Goal: Information Seeking & Learning: Learn about a topic

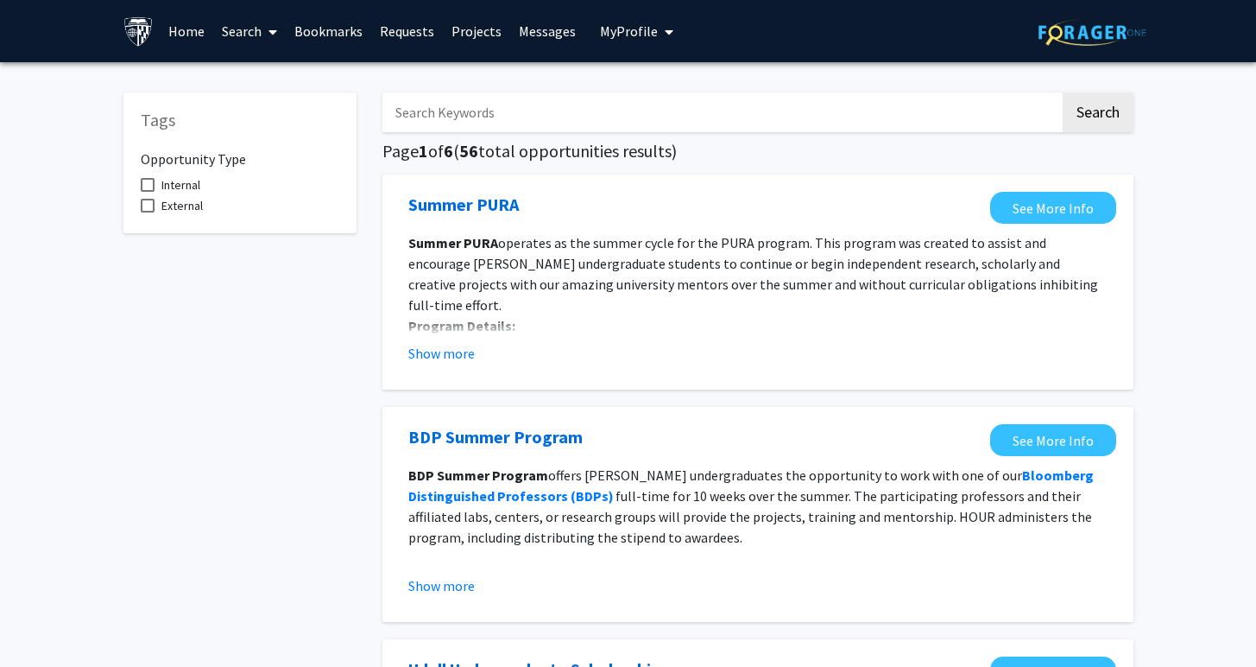
click at [244, 28] on link "Search" at bounding box center [249, 31] width 73 height 60
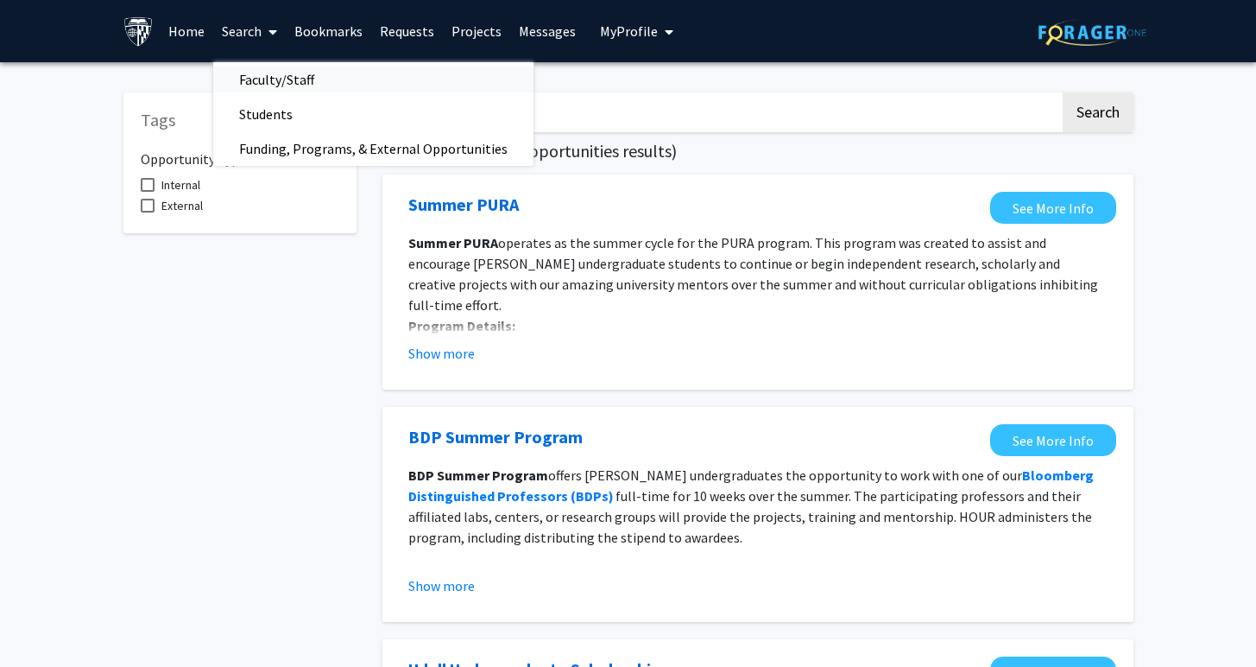
click at [258, 83] on span "Faculty/Staff" at bounding box center [276, 79] width 127 height 35
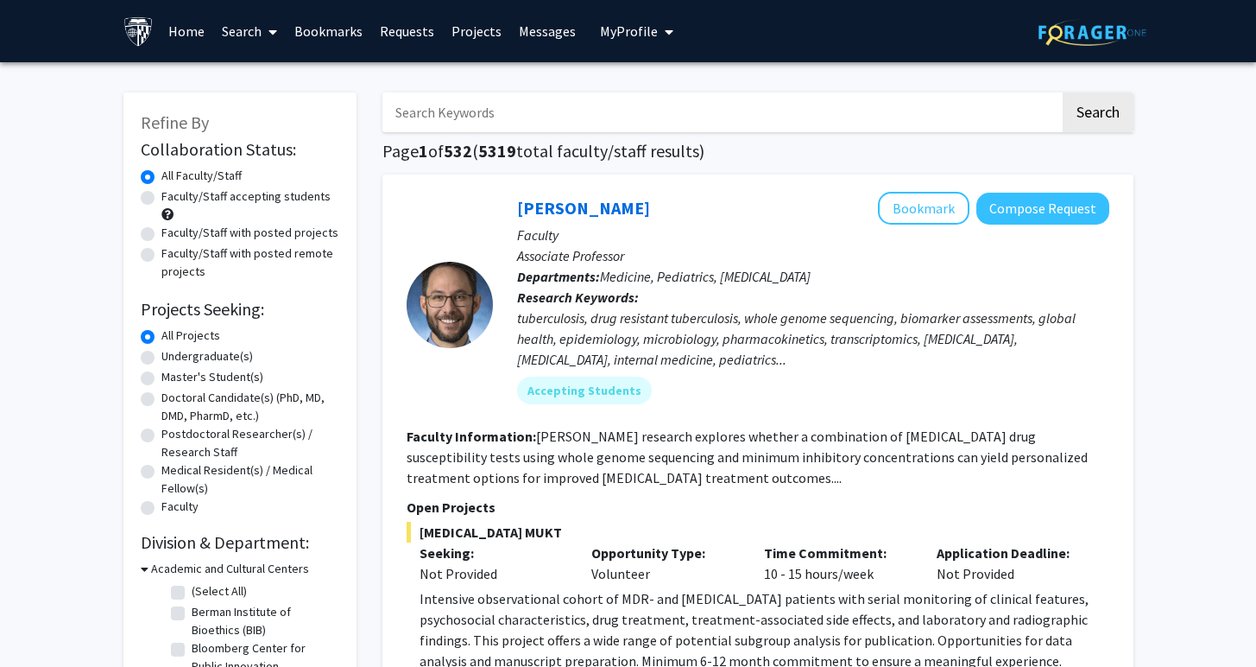
click at [145, 370] on div "Master's Student(s)" at bounding box center [240, 378] width 199 height 21
click at [161, 374] on label "Master's Student(s)" at bounding box center [212, 377] width 102 height 18
click at [161, 374] on input "Master's Student(s)" at bounding box center [166, 373] width 11 height 11
radio input "true"
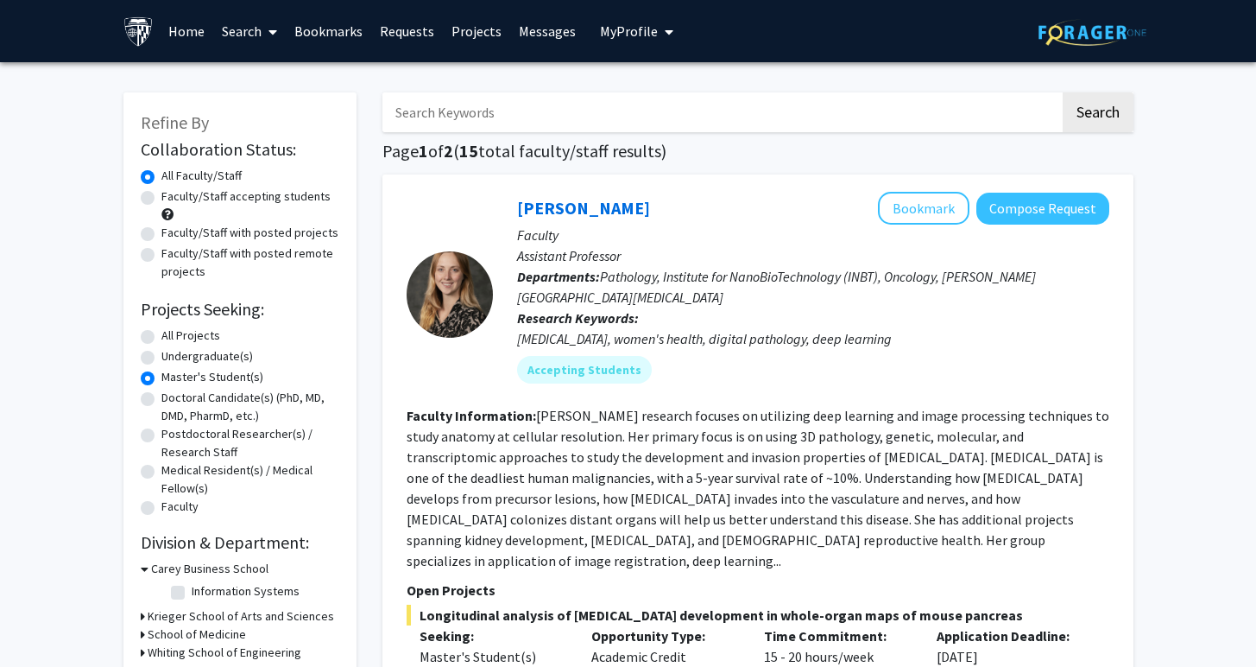
click at [161, 203] on label "Faculty/Staff accepting students" at bounding box center [245, 196] width 169 height 18
click at [161, 199] on input "Faculty/Staff accepting students" at bounding box center [166, 192] width 11 height 11
radio input "true"
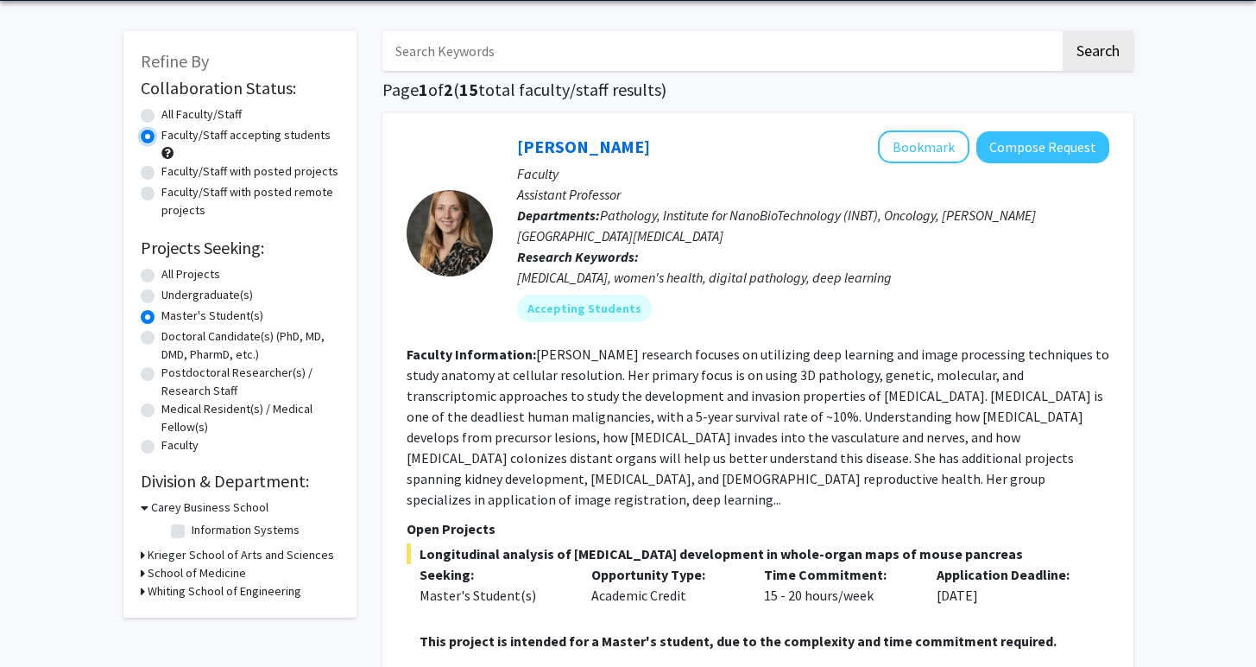
scroll to position [76, 0]
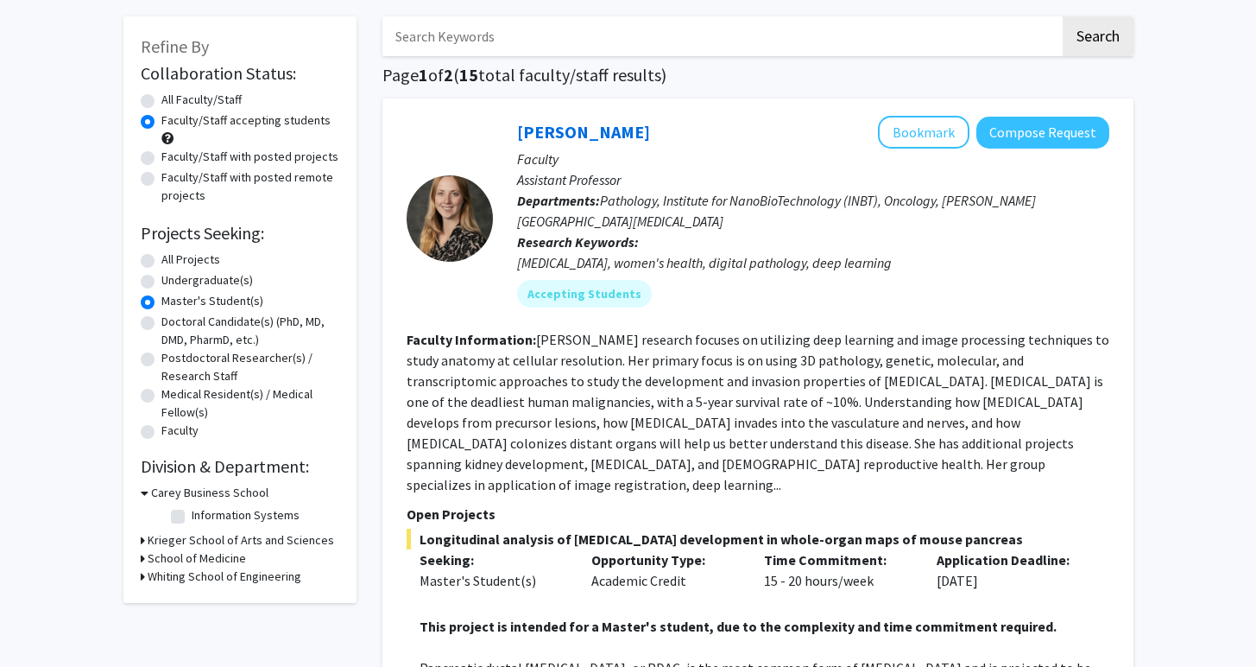
click at [152, 560] on h3 "School of Medicine" at bounding box center [197, 558] width 98 height 18
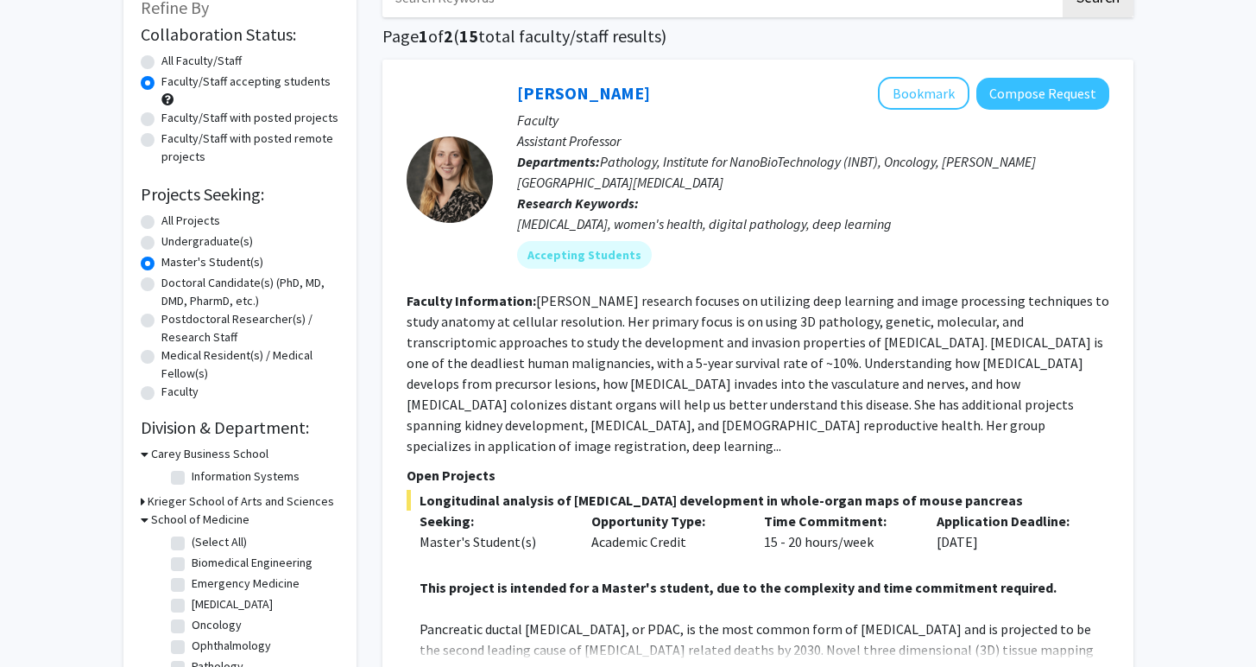
scroll to position [164, 0]
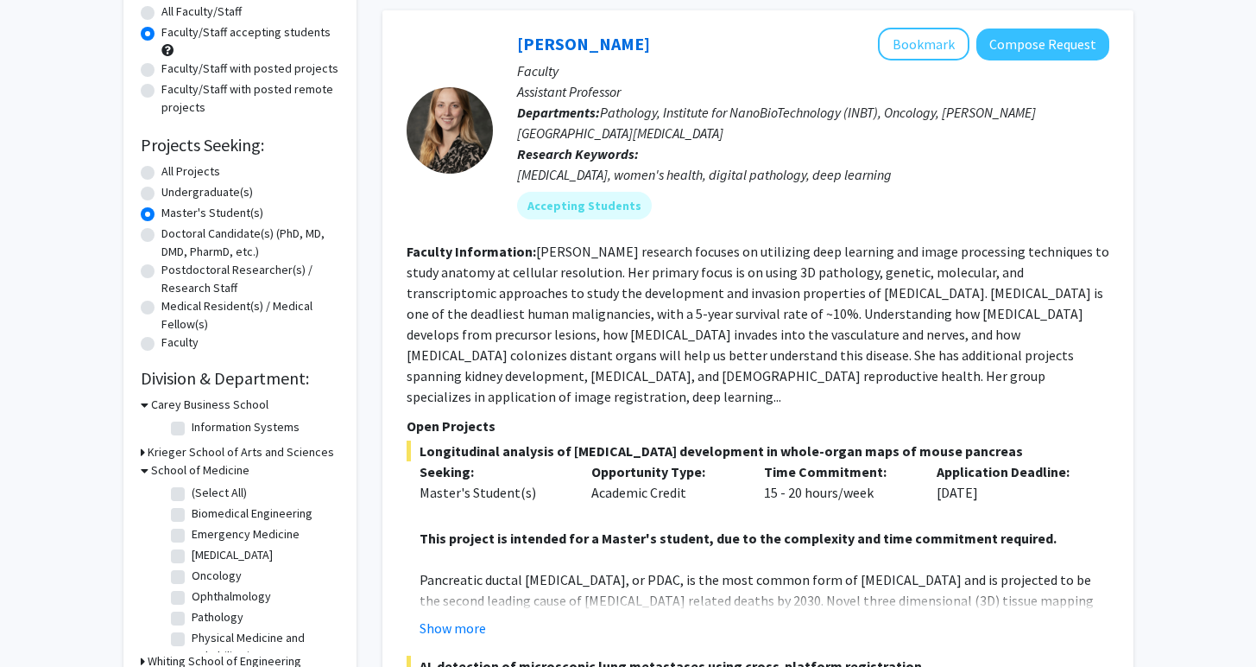
click at [192, 516] on label "Biomedical Engineering" at bounding box center [252, 513] width 121 height 18
click at [192, 516] on input "Biomedical Engineering" at bounding box center [197, 509] width 11 height 11
checkbox input "true"
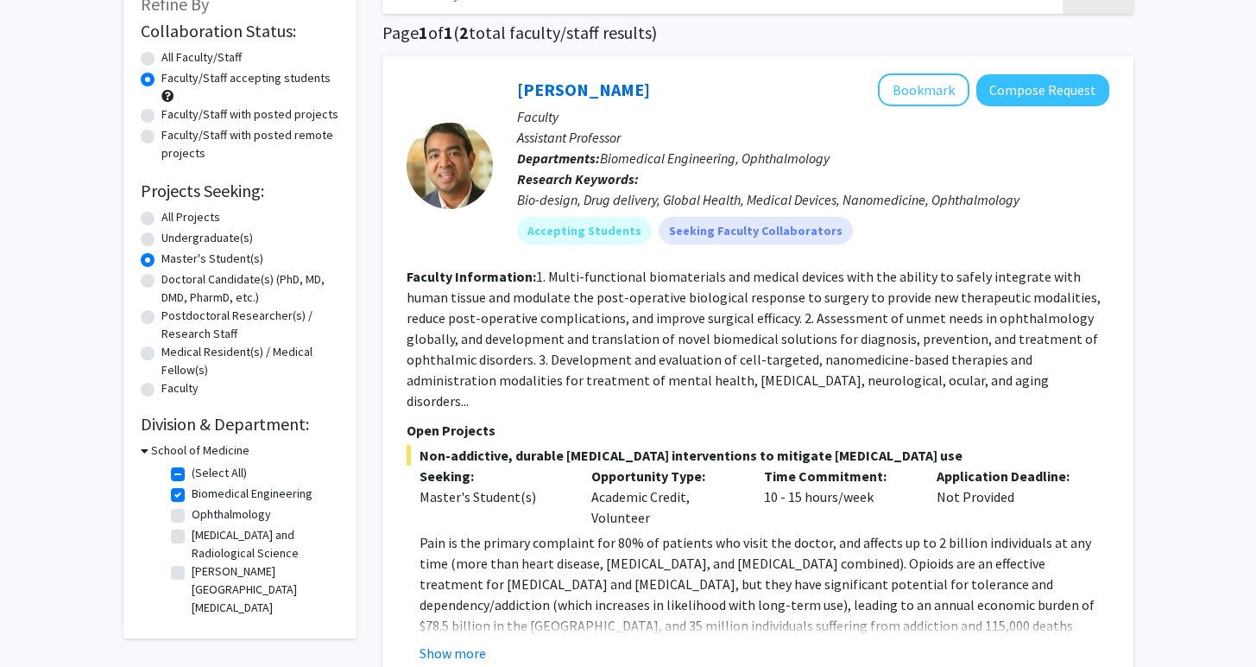
scroll to position [196, 0]
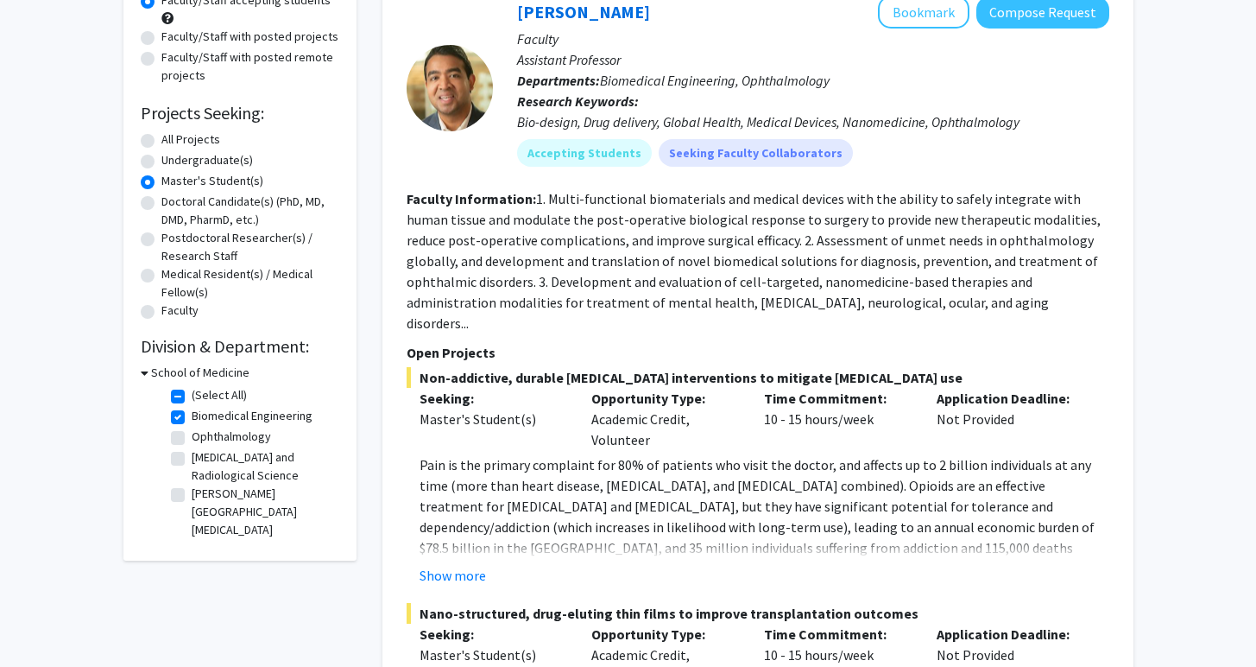
click at [144, 368] on icon at bounding box center [145, 373] width 8 height 18
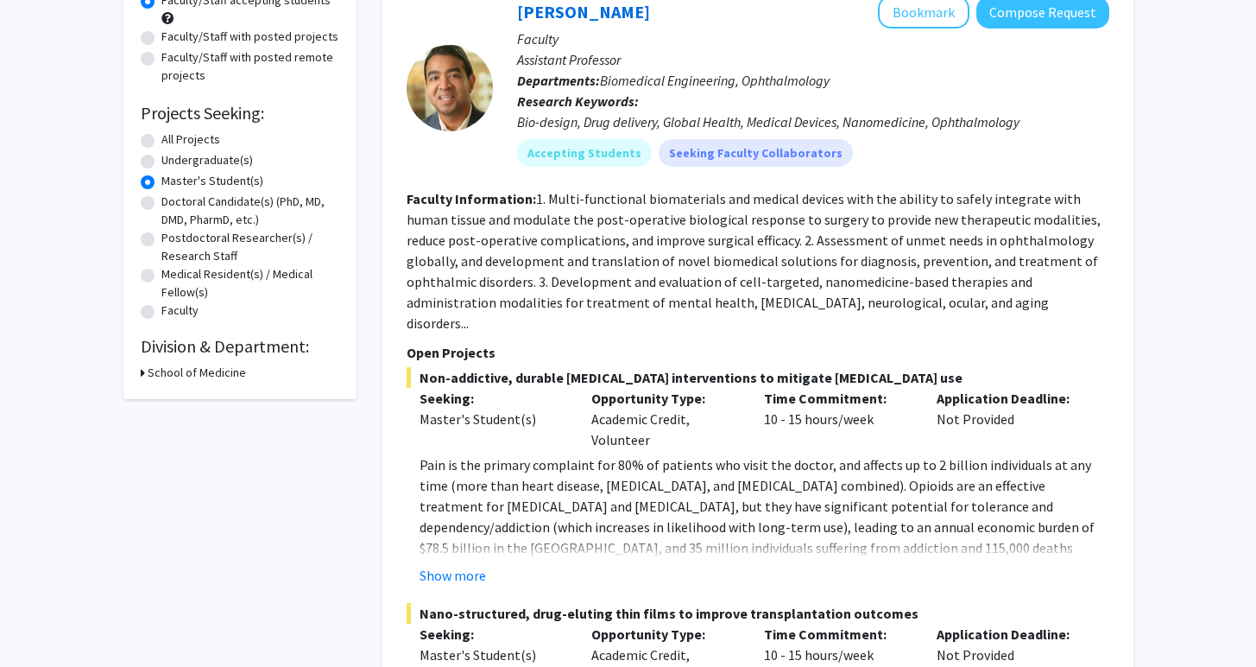
click at [167, 368] on h3 "School of Medicine" at bounding box center [197, 373] width 98 height 18
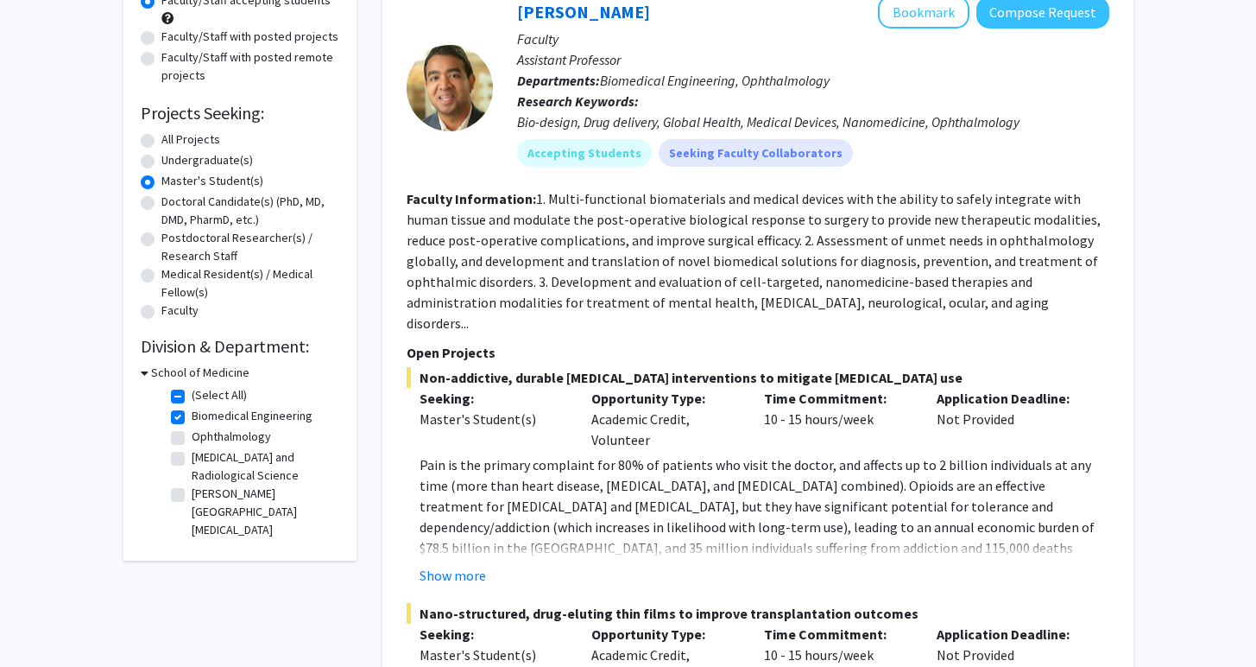
click at [192, 396] on label "(Select All)" at bounding box center [219, 395] width 55 height 18
click at [192, 396] on input "(Select All)" at bounding box center [197, 391] width 11 height 11
checkbox input "false"
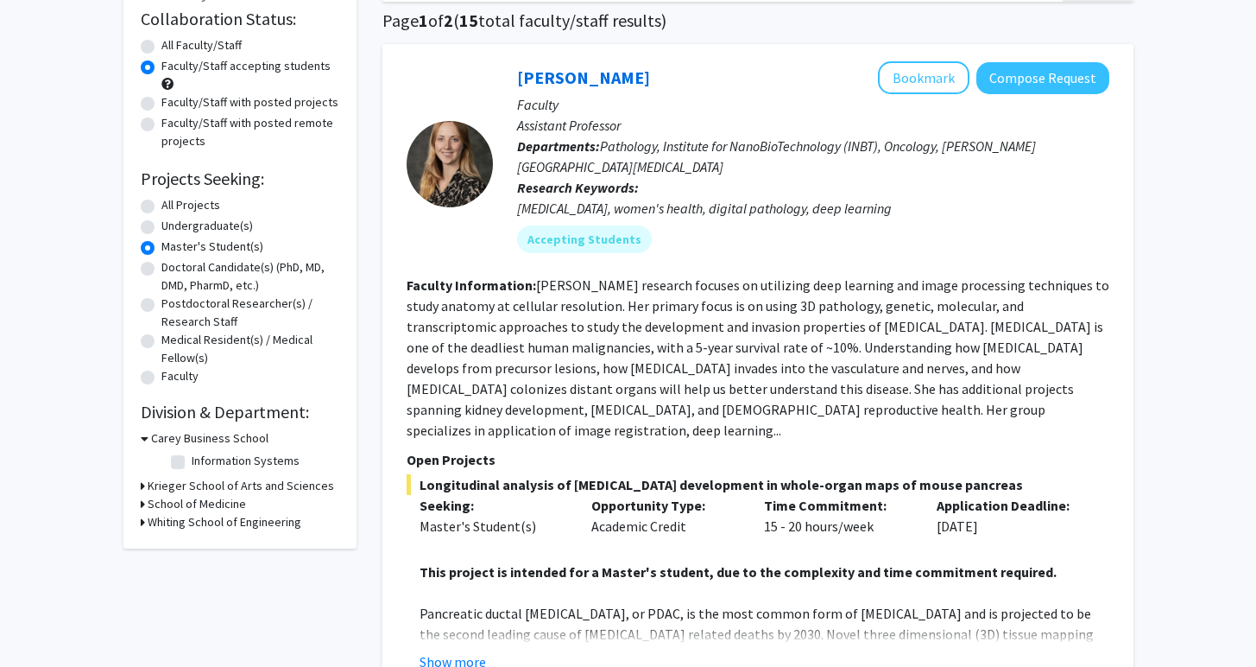
scroll to position [190, 0]
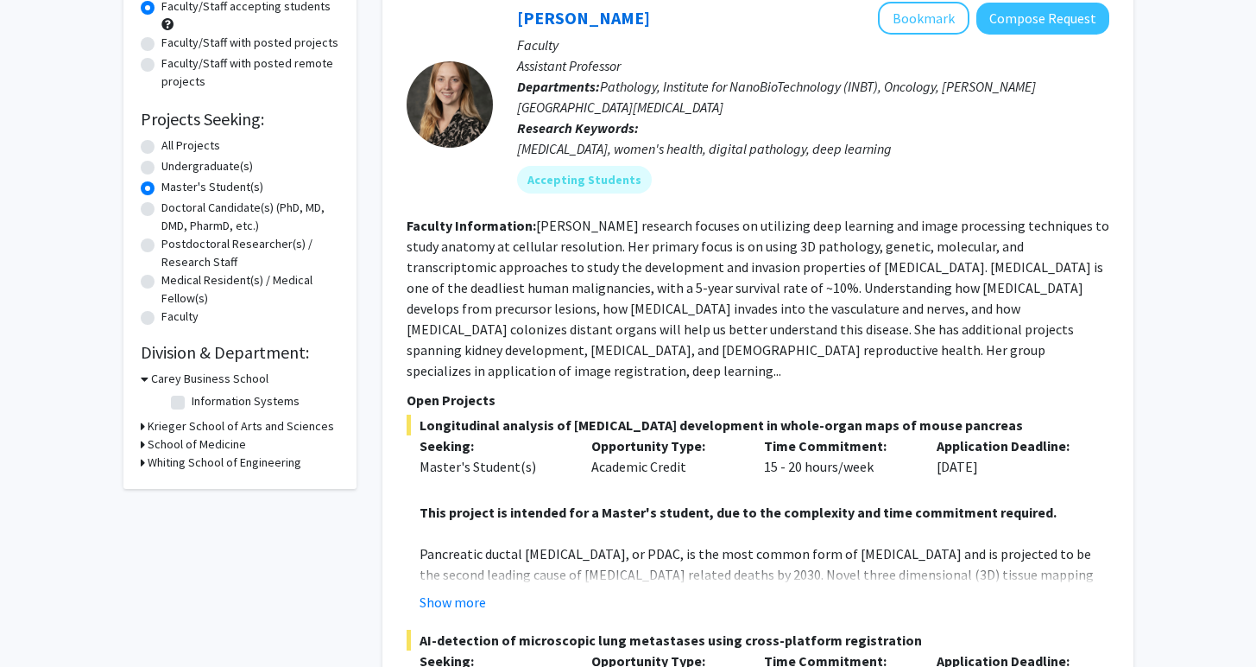
click at [149, 463] on h3 "Whiting School of Engineering" at bounding box center [225, 462] width 154 height 18
click at [174, 443] on h3 "School of Medicine" at bounding box center [197, 444] width 98 height 18
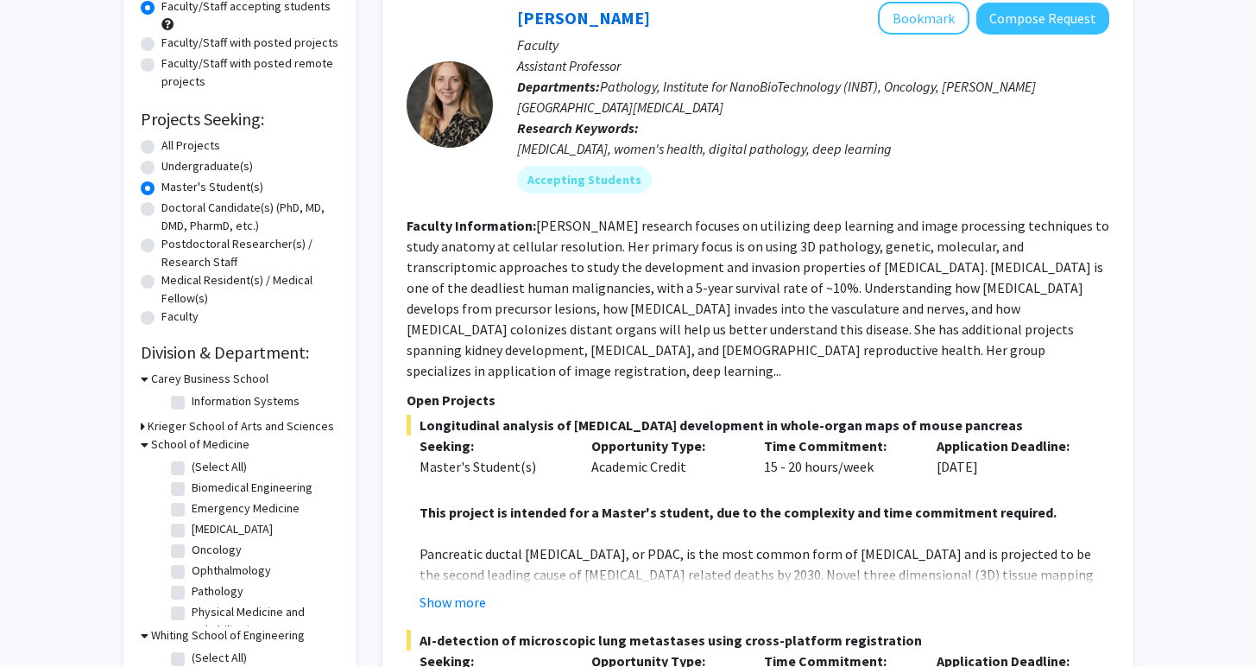
click at [179, 426] on h3 "Krieger School of Arts and Sciences" at bounding box center [241, 426] width 187 height 18
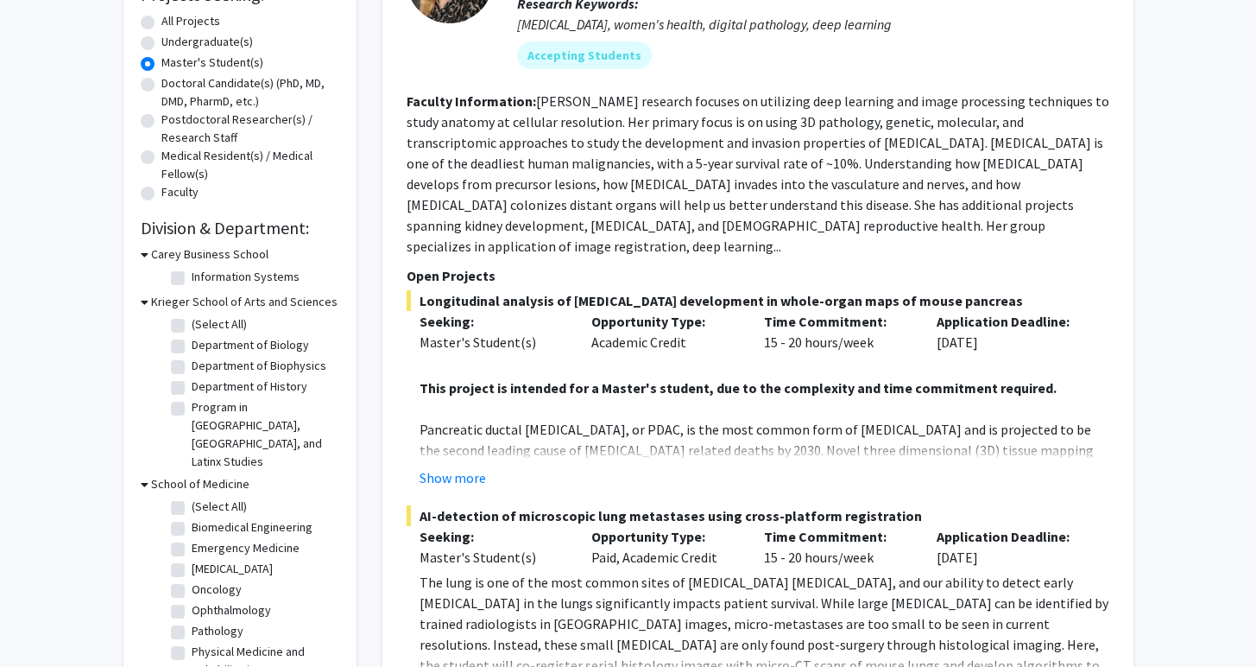
scroll to position [338, 0]
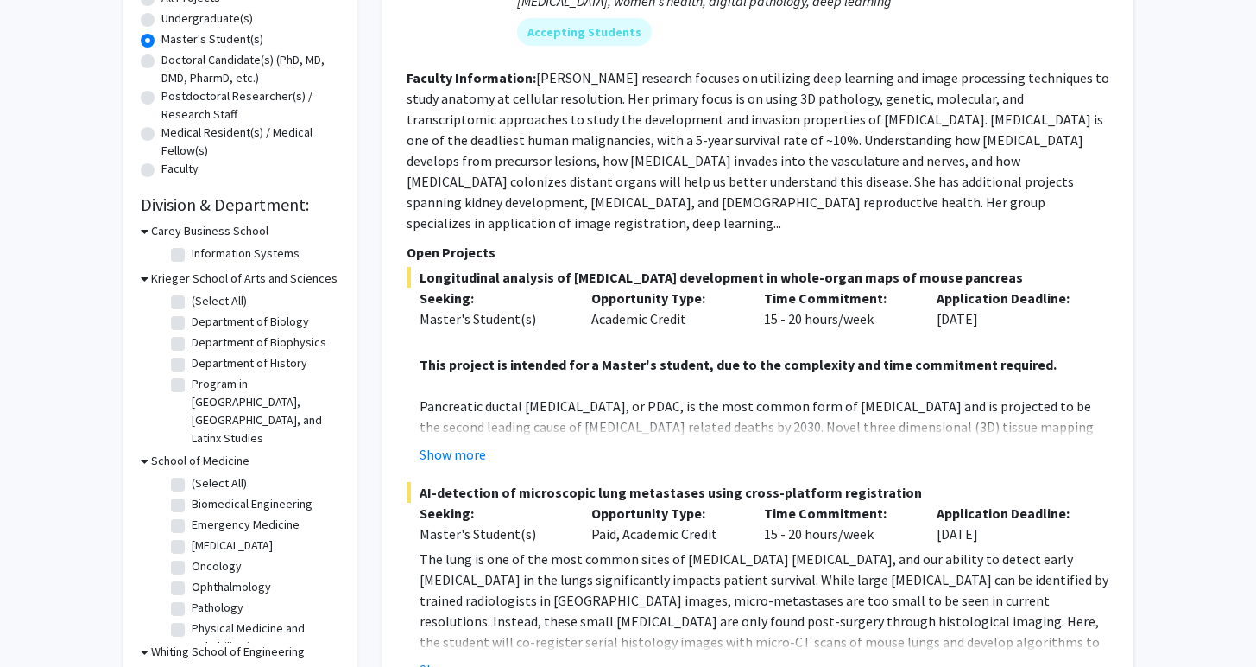
click at [192, 495] on label "Biomedical Engineering" at bounding box center [252, 504] width 121 height 18
click at [192, 495] on input "Biomedical Engineering" at bounding box center [197, 500] width 11 height 11
checkbox input "true"
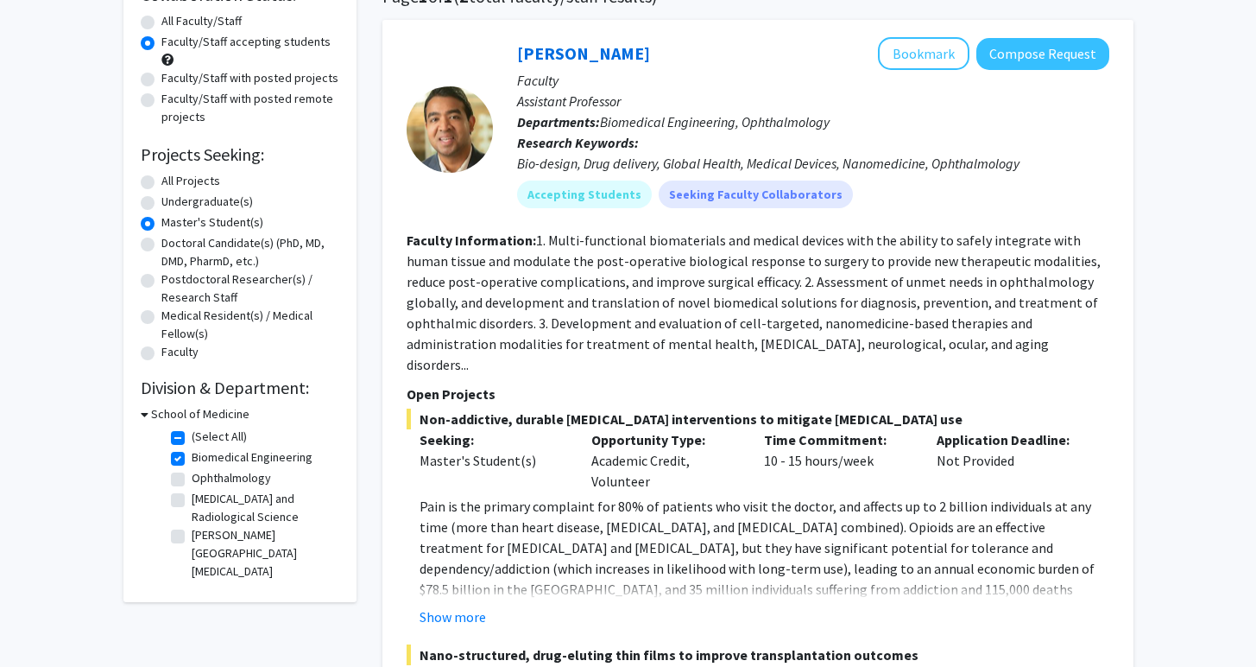
scroll to position [163, 0]
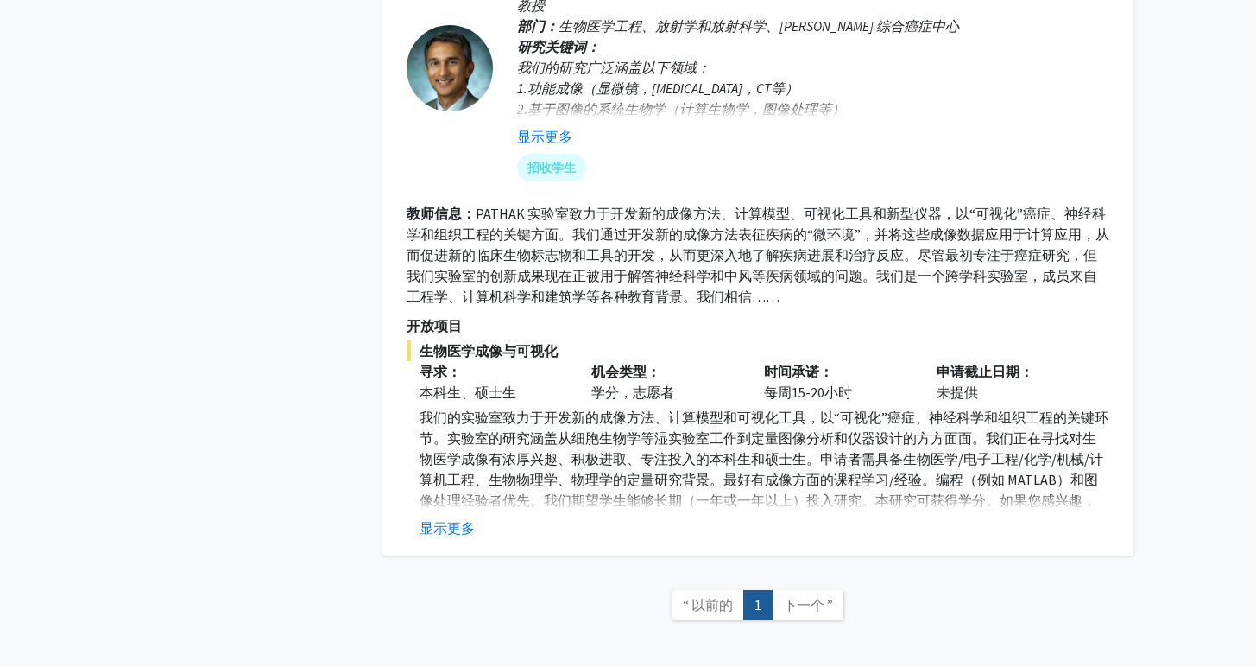
scroll to position [1241, 0]
click at [832, 592] on link "下一个 ”" at bounding box center [808, 603] width 73 height 30
click at [752, 601] on link "1" at bounding box center [757, 603] width 29 height 30
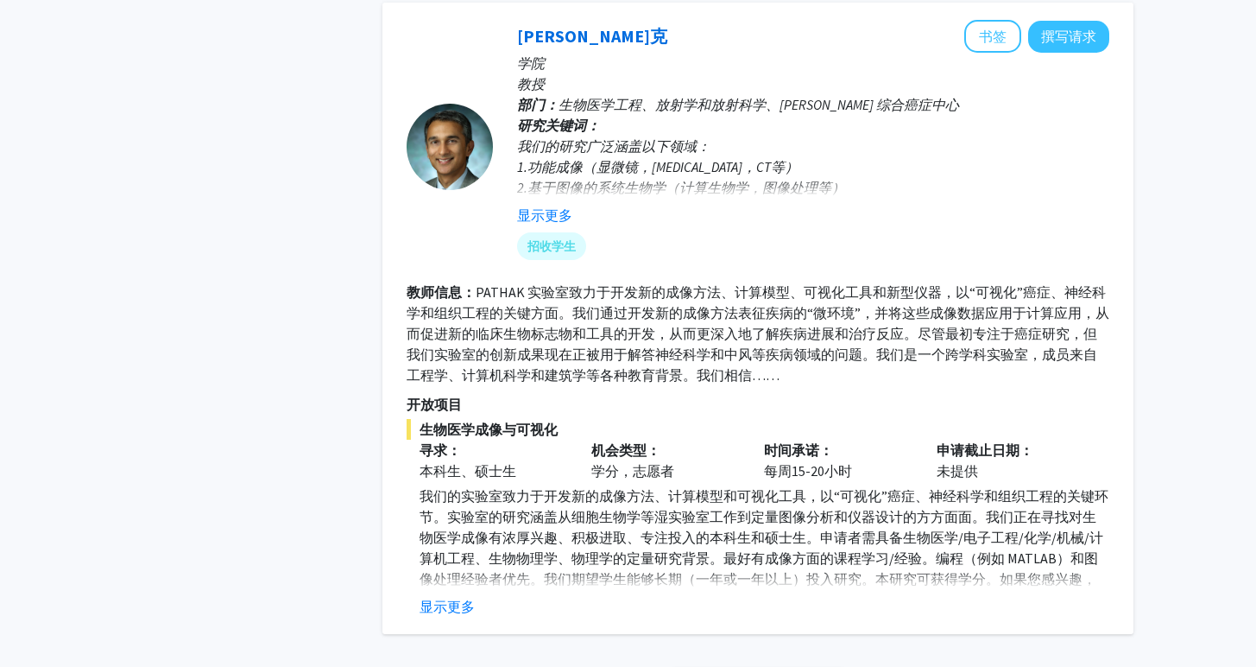
scroll to position [1120, 0]
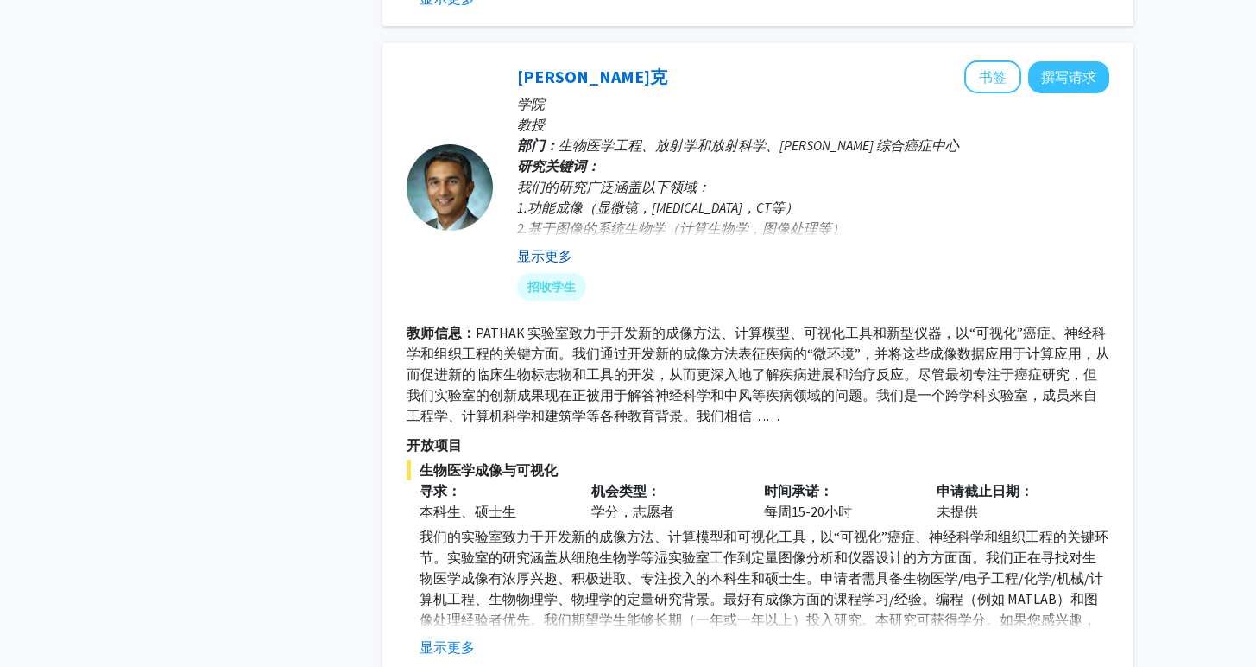
click at [547, 254] on font "显示更多" at bounding box center [544, 255] width 55 height 17
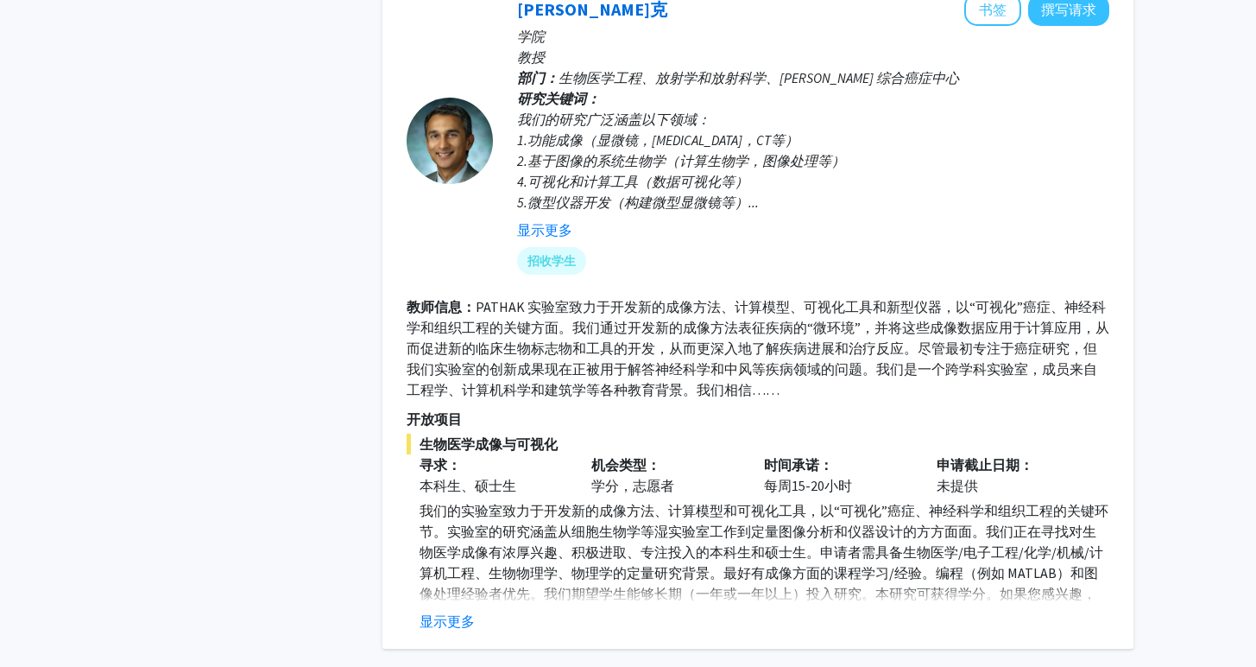
scroll to position [1228, 0]
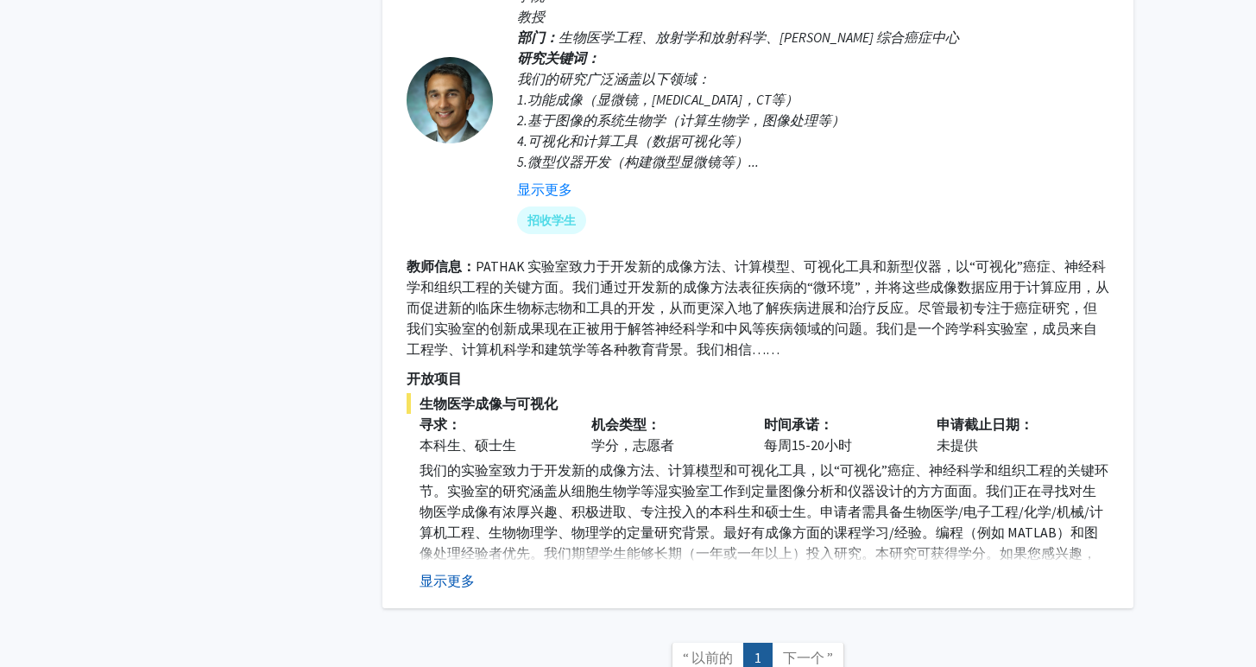
click at [446, 570] on button "显示更多" at bounding box center [447, 580] width 55 height 21
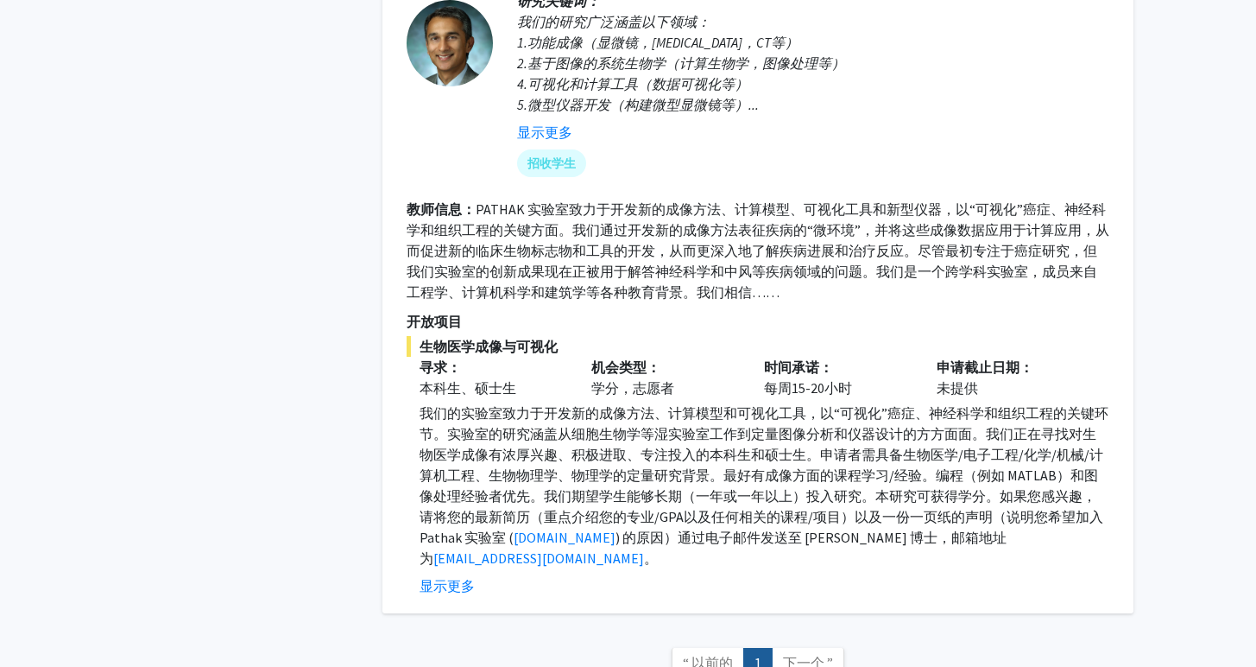
scroll to position [1321, 0]
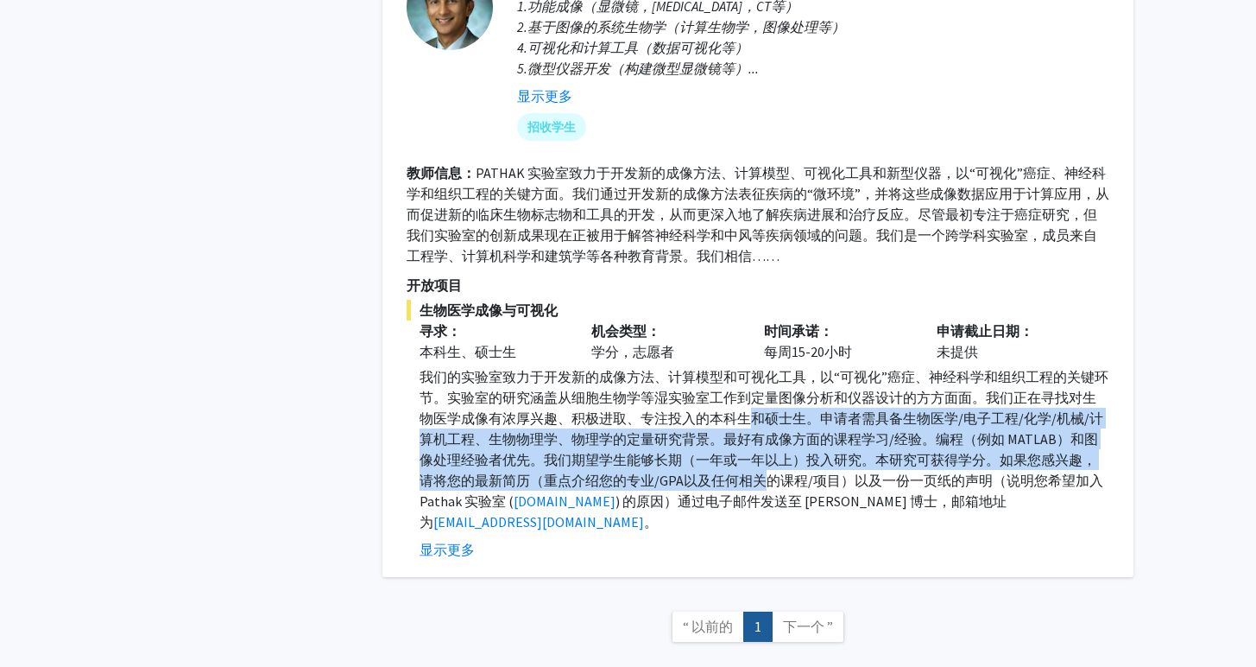
drag, startPoint x: 747, startPoint y: 413, endPoint x: 753, endPoint y: 469, distance: 56.5
click at [753, 469] on p "我们的实验室致力于开发新的成像方法、计算模型和可视化工具，以“可视化”癌症、神经科学和组织工程的关键环节。实验室的研究涵盖从细胞生物学等湿实验室工作到定量图像…" at bounding box center [765, 449] width 690 height 166
copy font "和硕士生。申请者需具备生物医学/电子工程/化学/机械/计算机工程、生物物理学、物理学的定量研究背景。最好有成像方面的课程学习/经验。编程（例如 MATLAB）…"
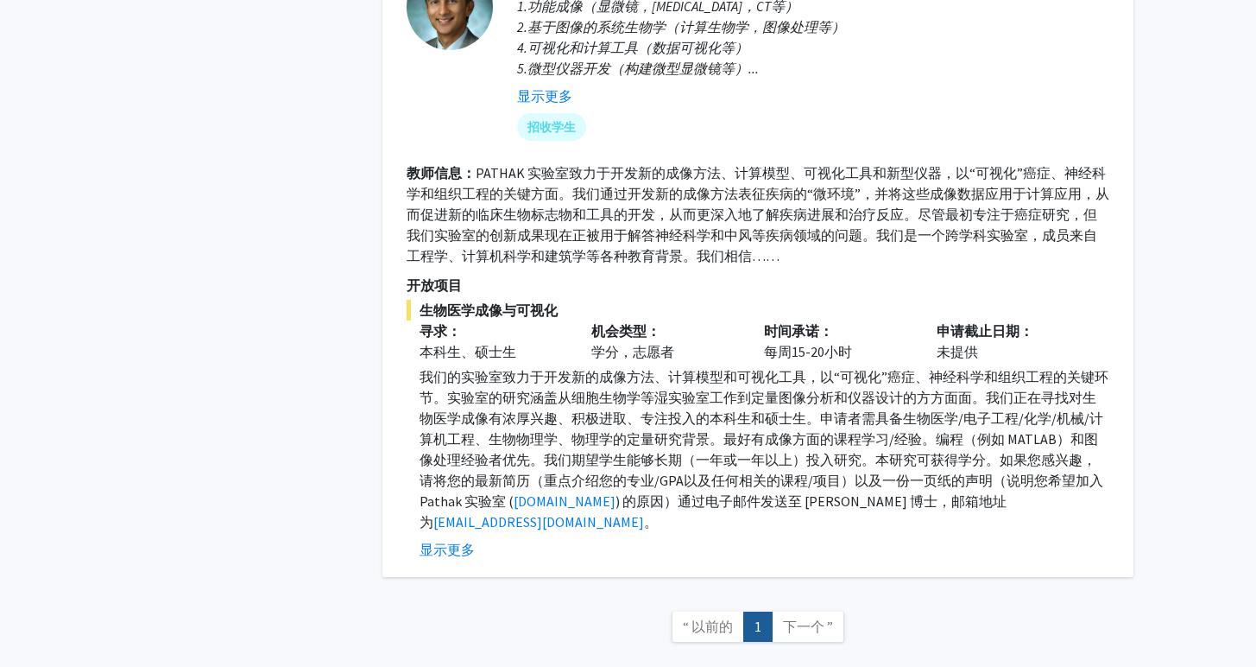
click at [972, 497] on font ") 的原因）通过电子邮件发送至 [PERSON_NAME] 博士，邮箱地址为" at bounding box center [713, 511] width 587 height 38
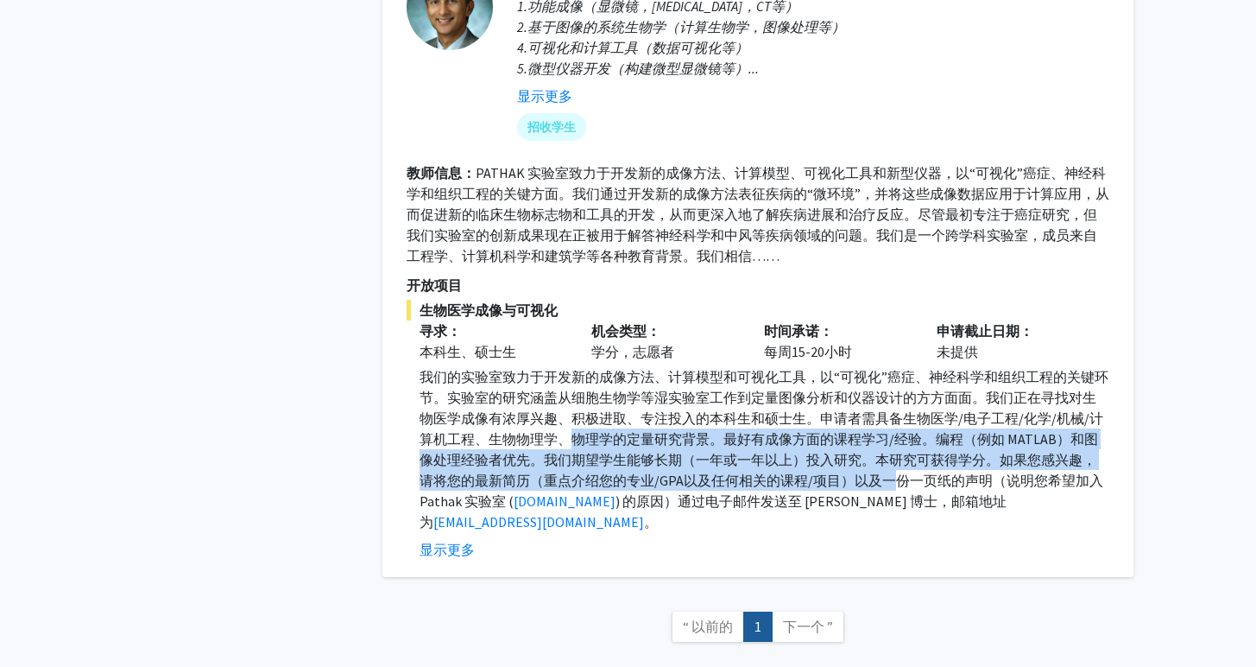
drag, startPoint x: 881, startPoint y: 477, endPoint x: 566, endPoint y: 433, distance: 318.1
click at [566, 433] on font "我们的实验室致力于开发新的成像方法、计算模型和可视化工具，以“可视化”癌症、神经科学和组织工程的关键环节。实验室的研究涵盖从细胞生物学等湿实验室工作到定量图像…" at bounding box center [764, 439] width 689 height 142
copy font "物理学的定量研究背景。最好有成像方面的课程学习/经验。编程（例如 MATLAB）和图像处理经验者优先。我们期望学生能够长期（一年或一年以上）投入研究。本研究可…"
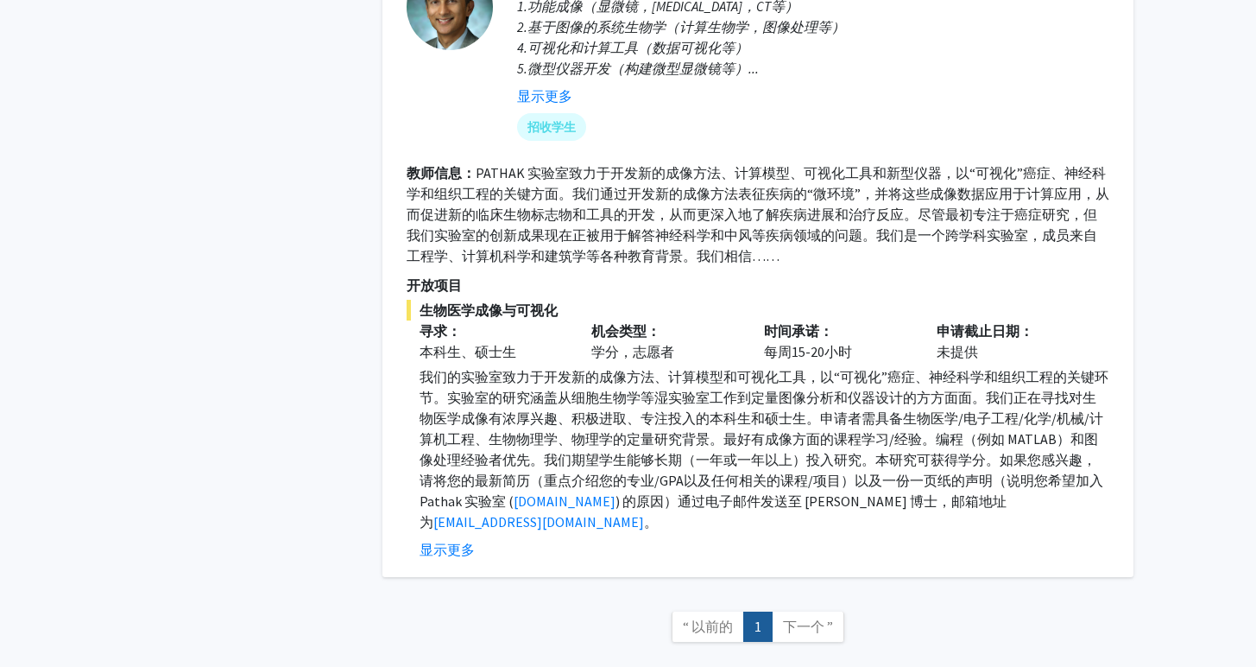
click at [950, 482] on font "我们的实验室致力于开发新的成像方法、计算模型和可视化工具，以“可视化”癌症、神经科学和组织工程的关键环节。实验室的研究涵盖从细胞生物学等湿实验室工作到定量图像…" at bounding box center [764, 439] width 689 height 142
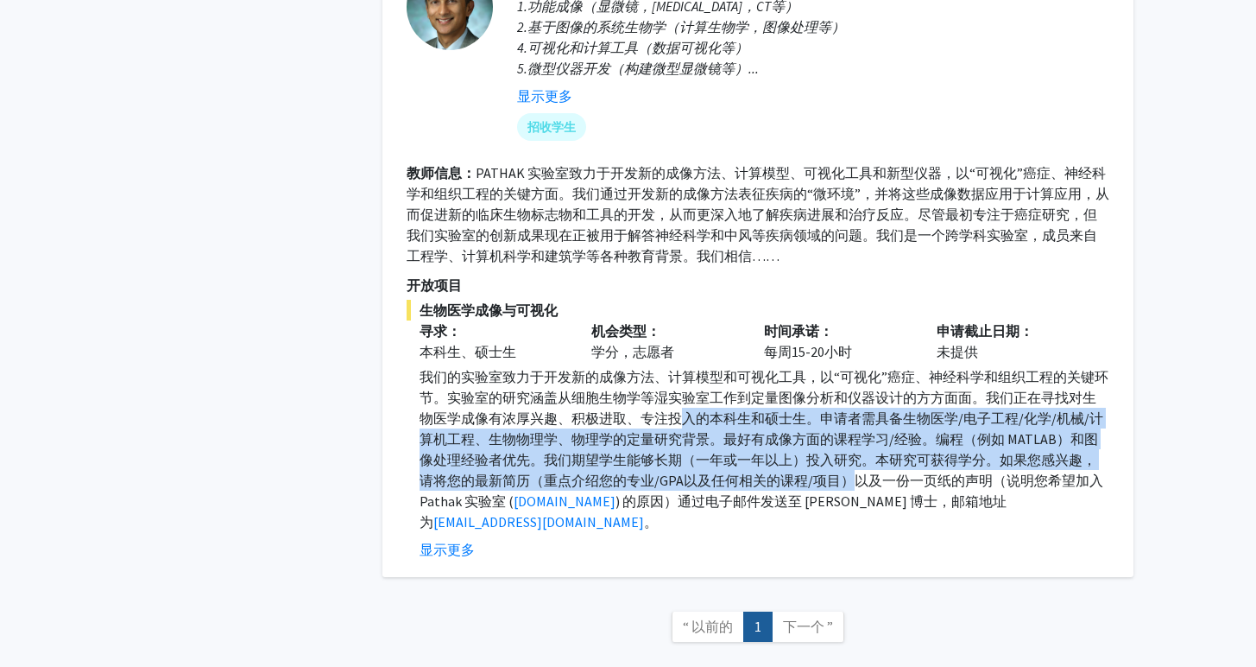
drag, startPoint x: 831, startPoint y: 477, endPoint x: 683, endPoint y: 427, distance: 155.9
click at [683, 427] on p "我们的实验室致力于开发新的成像方法、计算模型和可视化工具，以“可视化”癌症、神经科学和组织工程的关键环节。实验室的研究涵盖从细胞生物学等湿实验室工作到定量图像…" at bounding box center [765, 449] width 690 height 166
copy font "入的本科生和硕士生。申请者需具备生物医学/电子工程/化学/机械/计算机工程、生物物理学、物理学的定量研究背景。最好有成像方面的课程学习/经验。编程（例如 MA…"
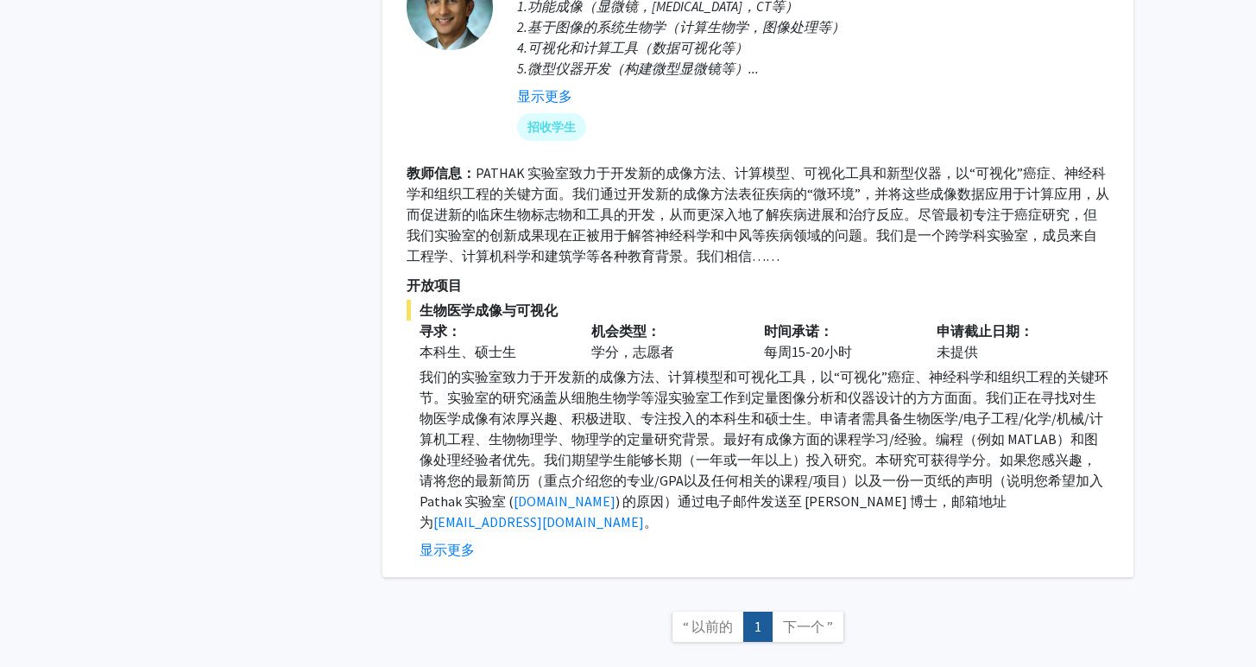
click at [893, 512] on p "我们的实验室致力于开发新的成像方法、计算模型和可视化工具，以“可视化”癌症、神经科学和组织工程的关键环节。实验室的研究涵盖从细胞生物学等湿实验室工作到定量图像…" at bounding box center [765, 449] width 690 height 166
click at [613, 498] on font "[DOMAIN_NAME]" at bounding box center [565, 500] width 102 height 17
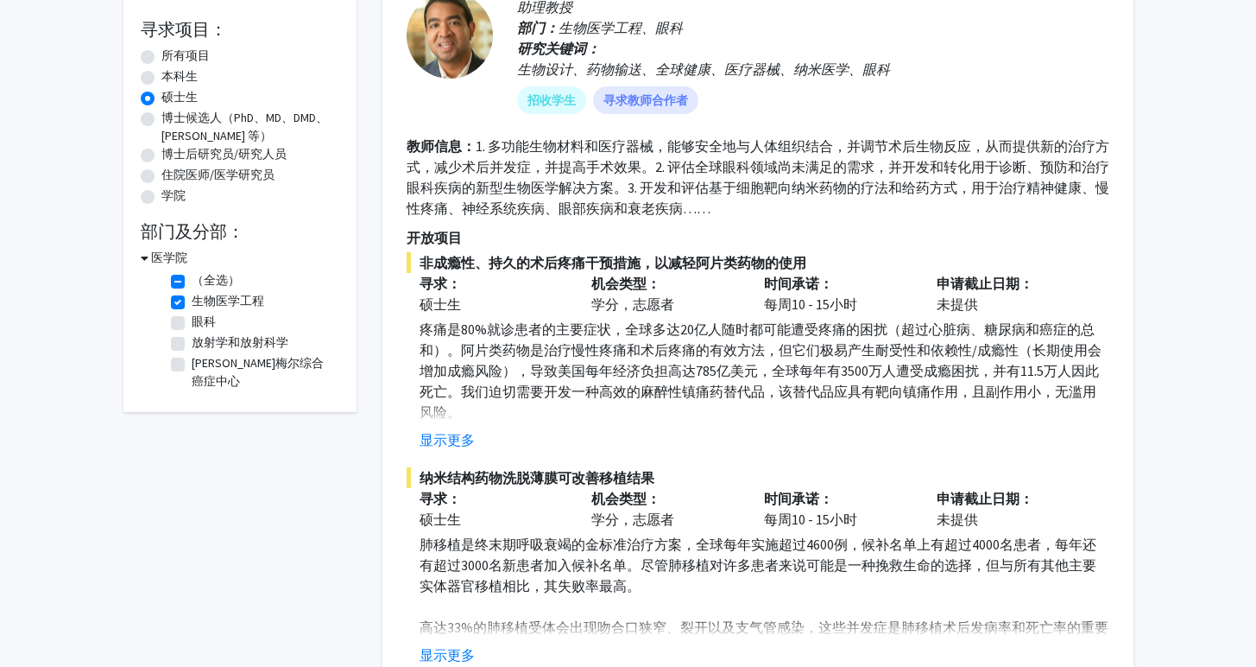
scroll to position [203, 0]
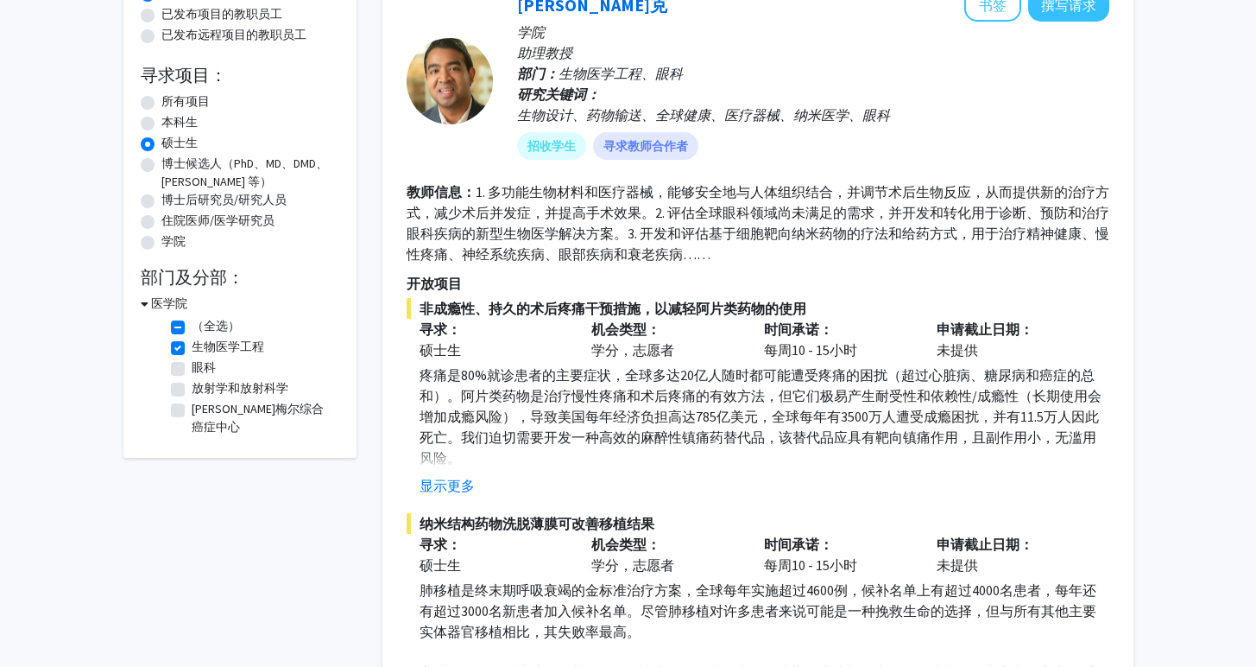
click at [192, 345] on label "生物医学工程" at bounding box center [228, 347] width 73 height 18
click at [192, 345] on input "生物医学工程" at bounding box center [197, 343] width 11 height 11
checkbox input "false"
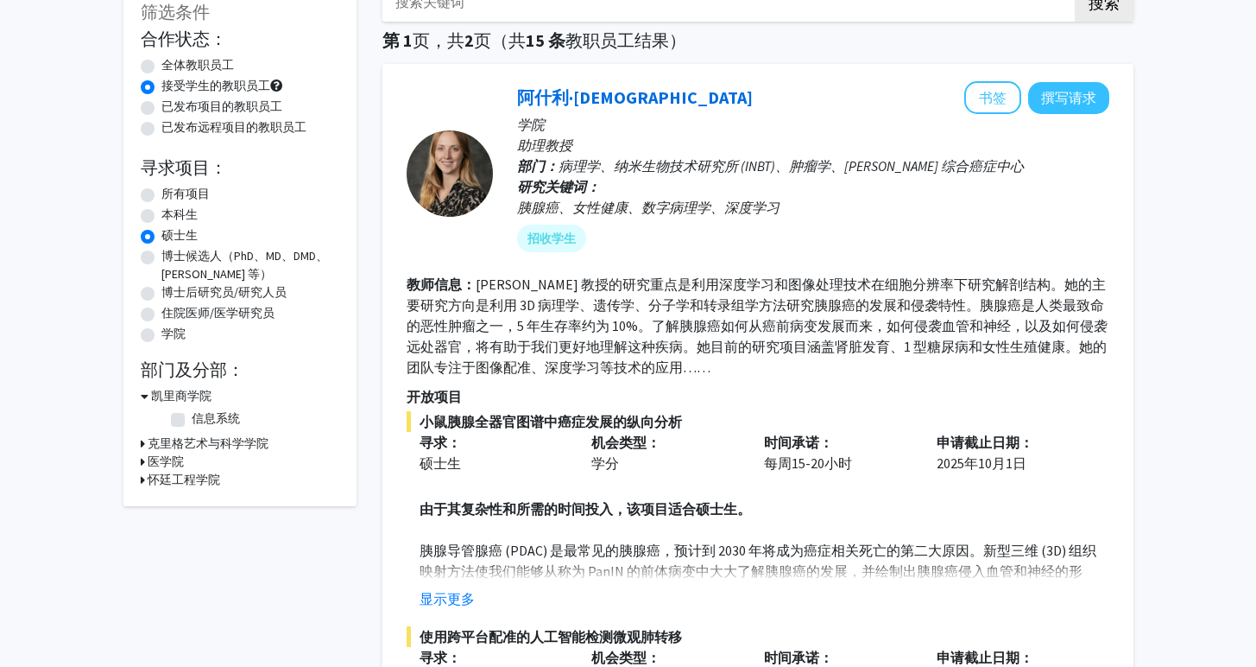
scroll to position [117, 0]
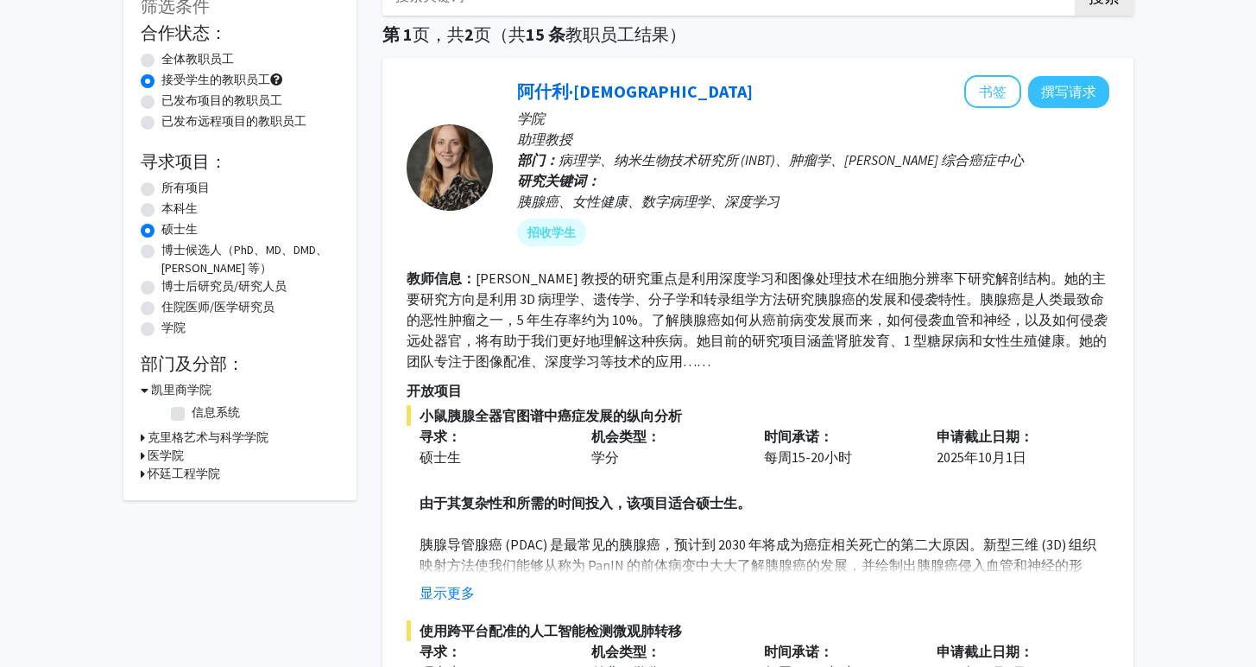
click at [141, 385] on icon at bounding box center [145, 390] width 8 height 18
click at [141, 408] on icon at bounding box center [143, 408] width 4 height 18
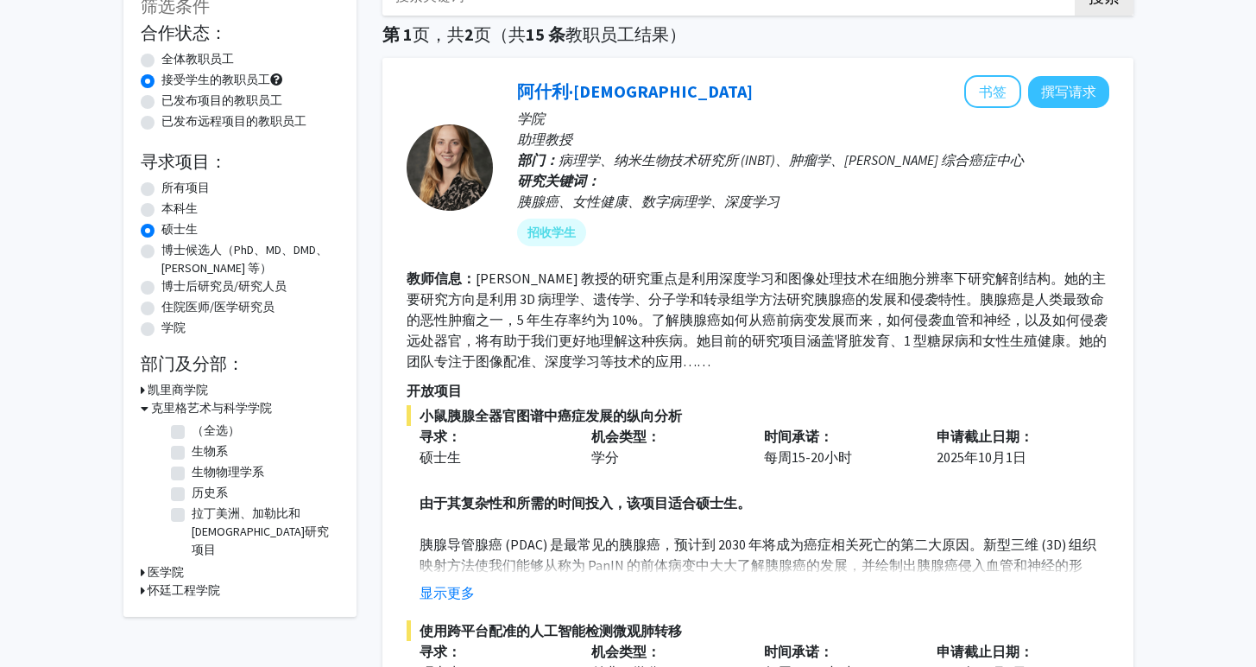
click at [192, 449] on label "生物系" at bounding box center [210, 451] width 36 height 18
click at [192, 449] on input "生物系" at bounding box center [197, 447] width 11 height 11
checkbox input "true"
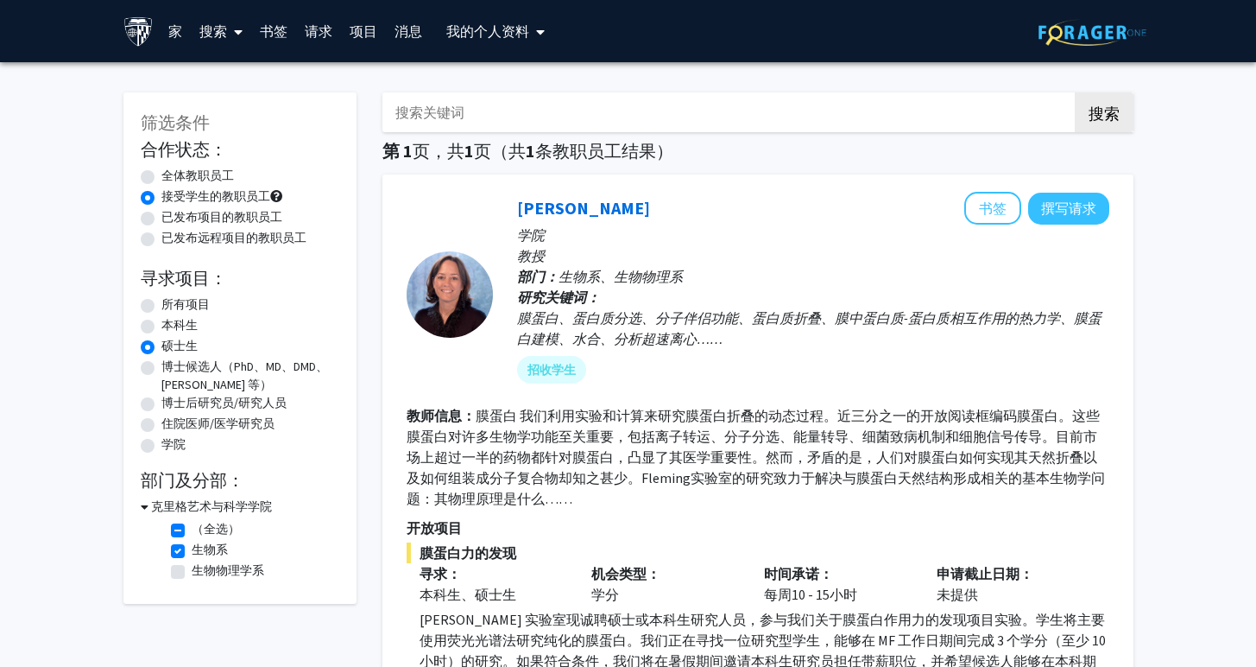
click at [192, 571] on label "生物物理学系" at bounding box center [228, 570] width 73 height 18
click at [192, 571] on input "生物物理学系" at bounding box center [197, 566] width 11 height 11
checkbox input "true"
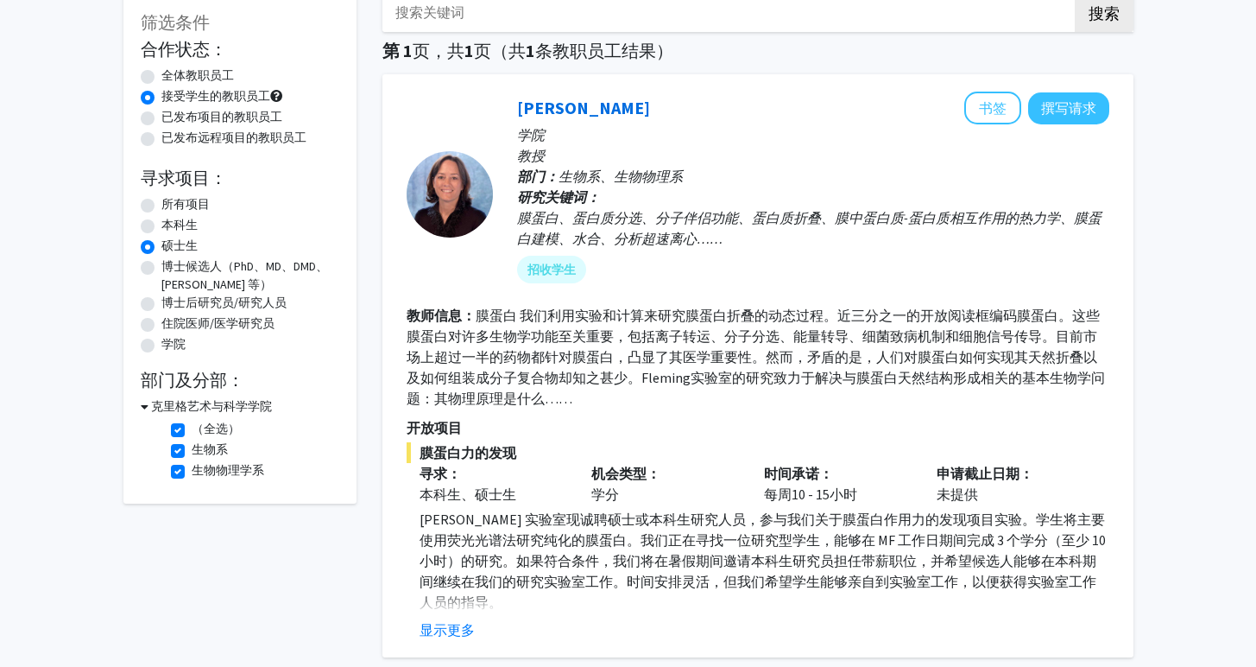
scroll to position [214, 0]
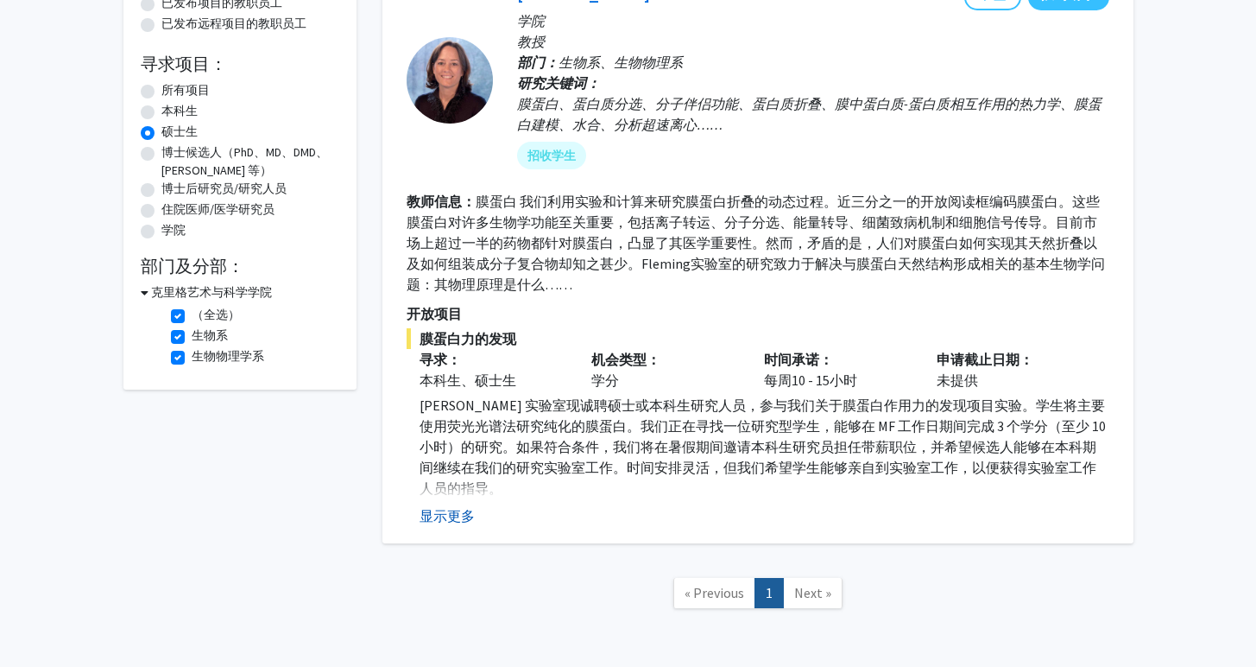
click at [450, 512] on font "显示更多" at bounding box center [447, 515] width 55 height 17
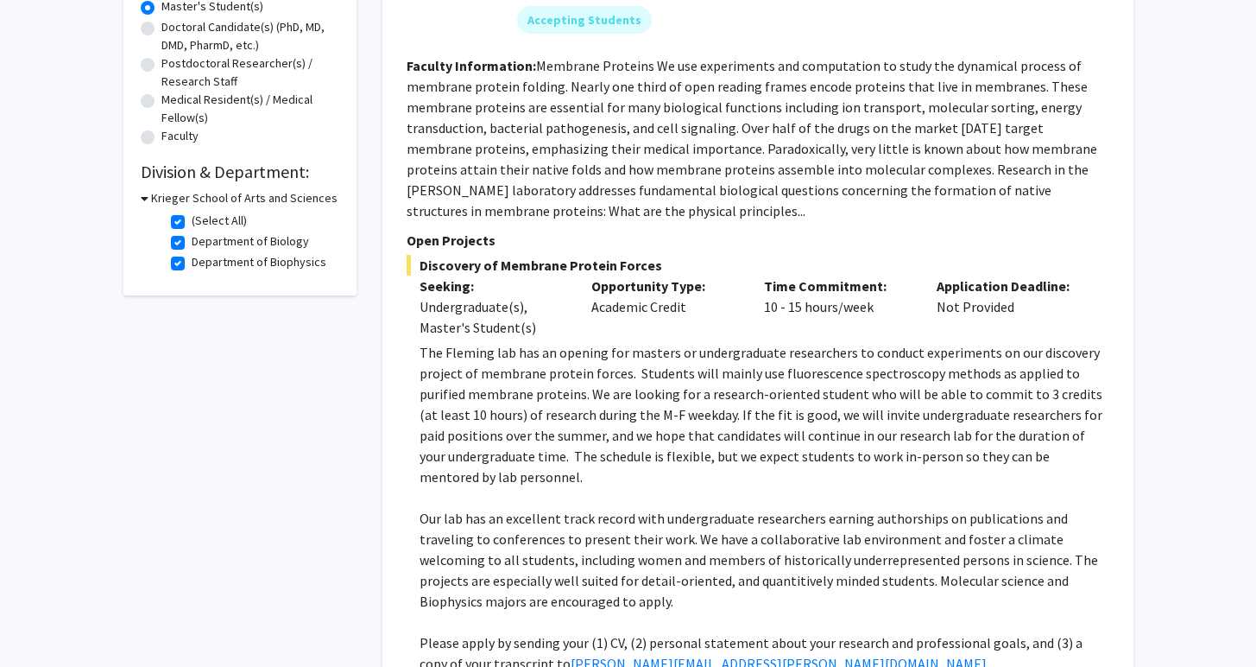
scroll to position [402, 0]
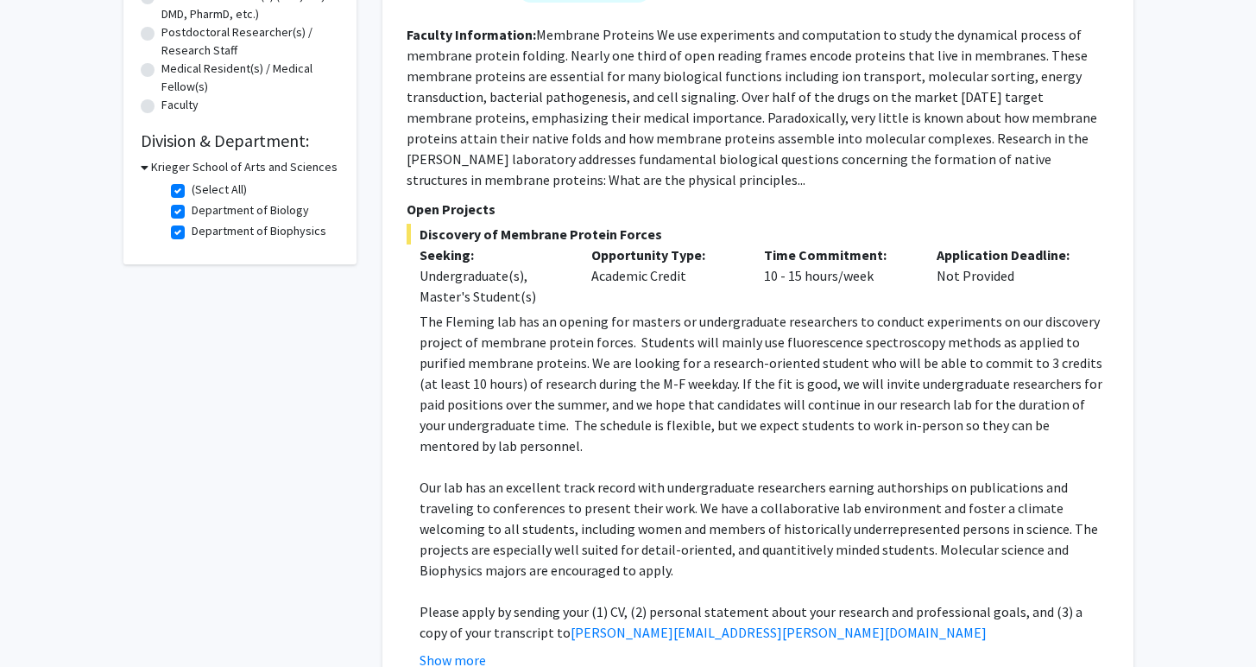
click at [674, 381] on p "The Fleming lab has an opening for masters or undergraduate researchers to cond…" at bounding box center [765, 383] width 690 height 145
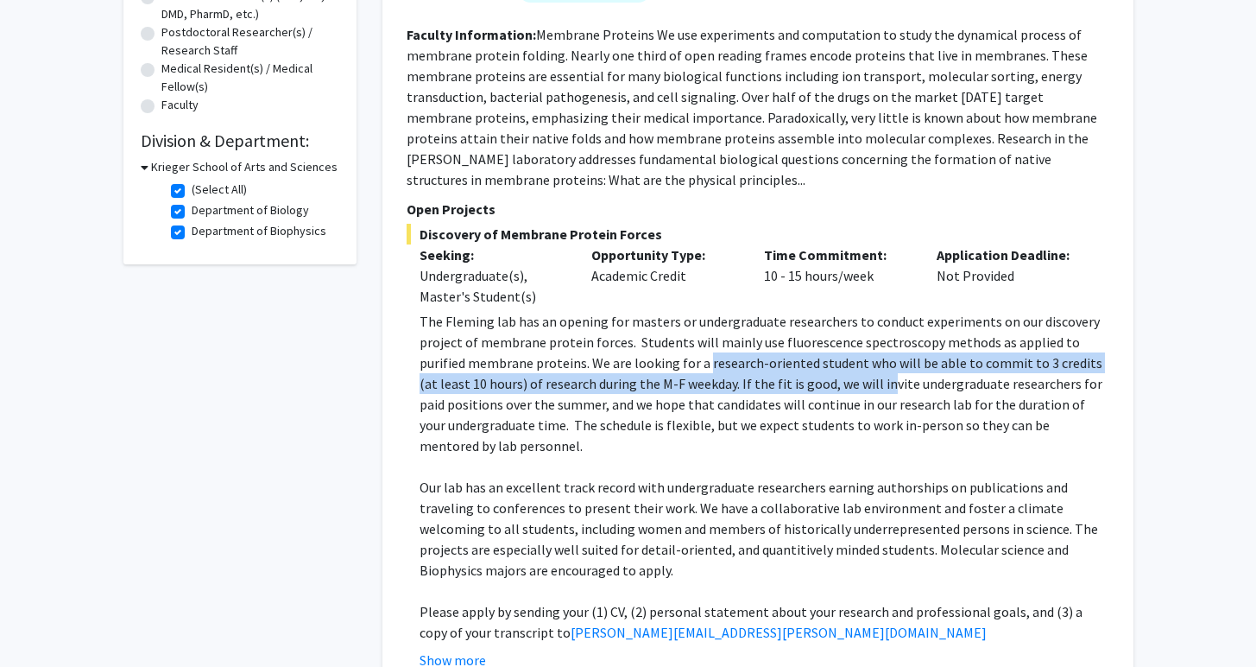
drag, startPoint x: 655, startPoint y: 360, endPoint x: 818, endPoint y: 383, distance: 164.0
click at [818, 383] on p "The Fleming lab has an opening for masters or undergraduate researchers to cond…" at bounding box center [765, 383] width 690 height 145
copy p "research-oriented student who will be able to commit to 3 credits (at least 10 …"
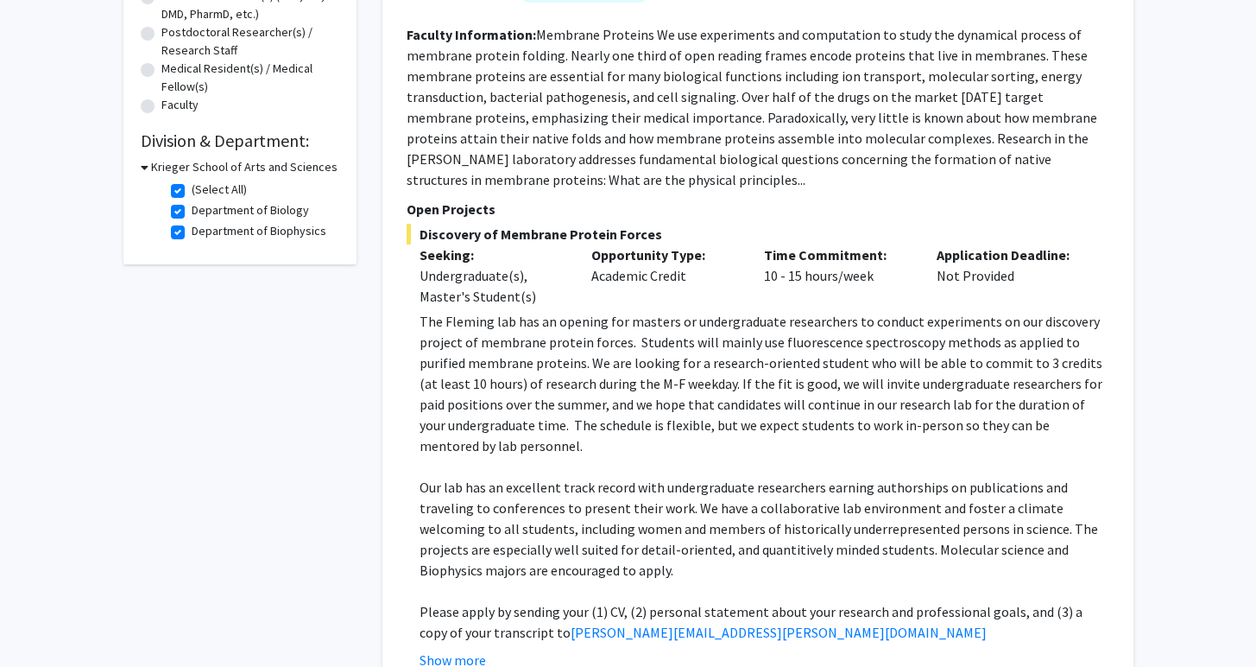
click at [741, 456] on p at bounding box center [765, 466] width 690 height 21
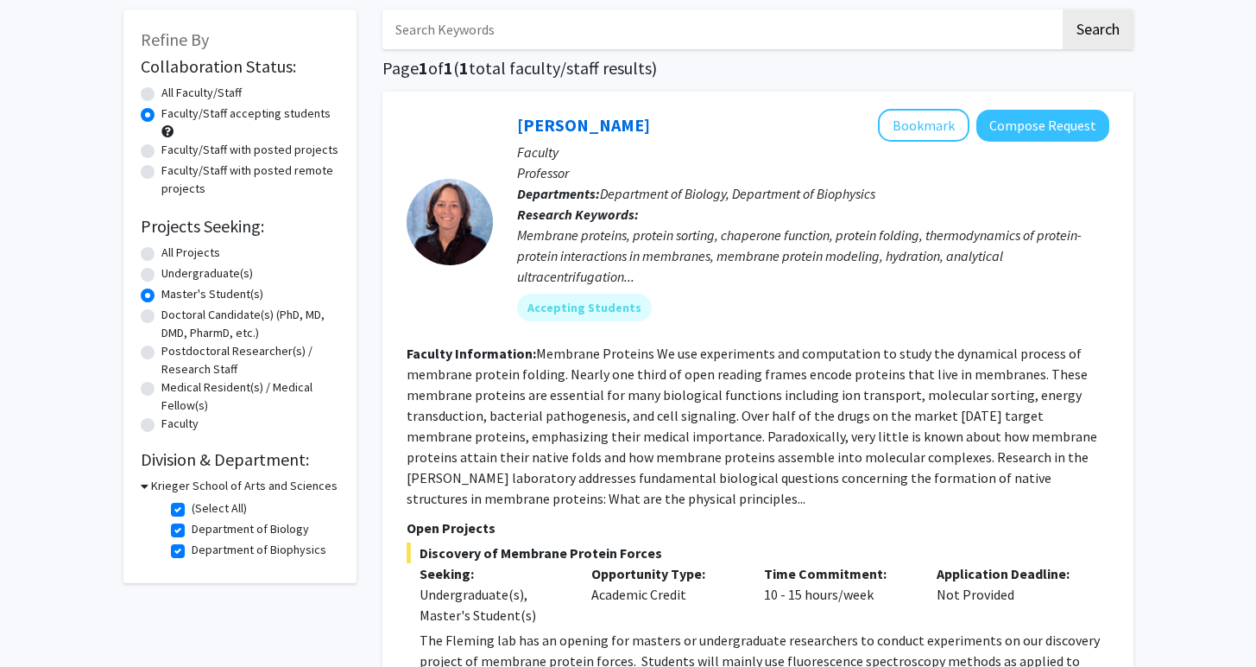
scroll to position [0, 0]
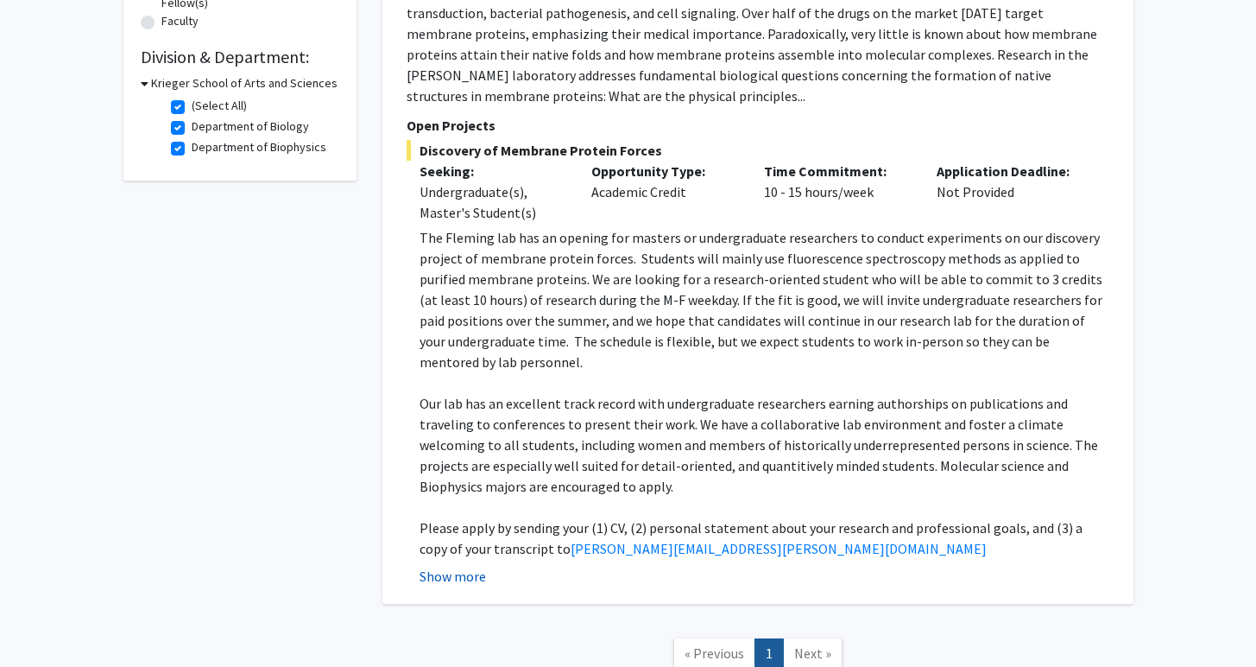
click at [439, 566] on button "Show more" at bounding box center [453, 576] width 66 height 21
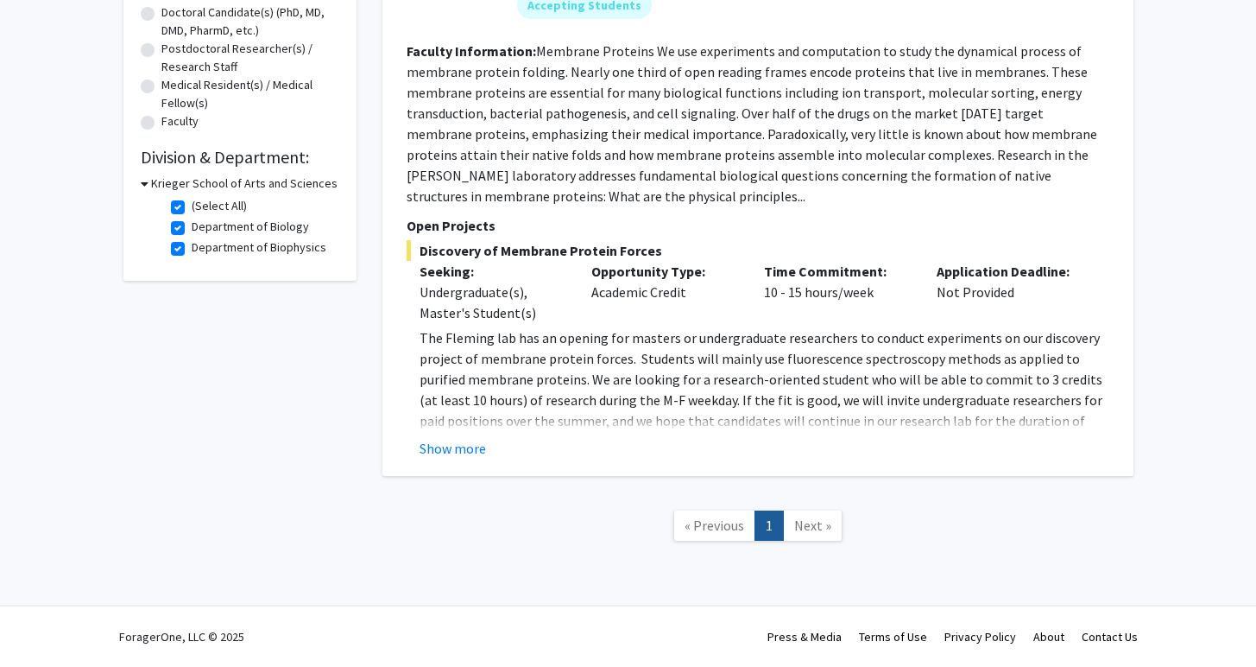
scroll to position [385, 0]
click at [452, 443] on button "Show more" at bounding box center [453, 448] width 66 height 21
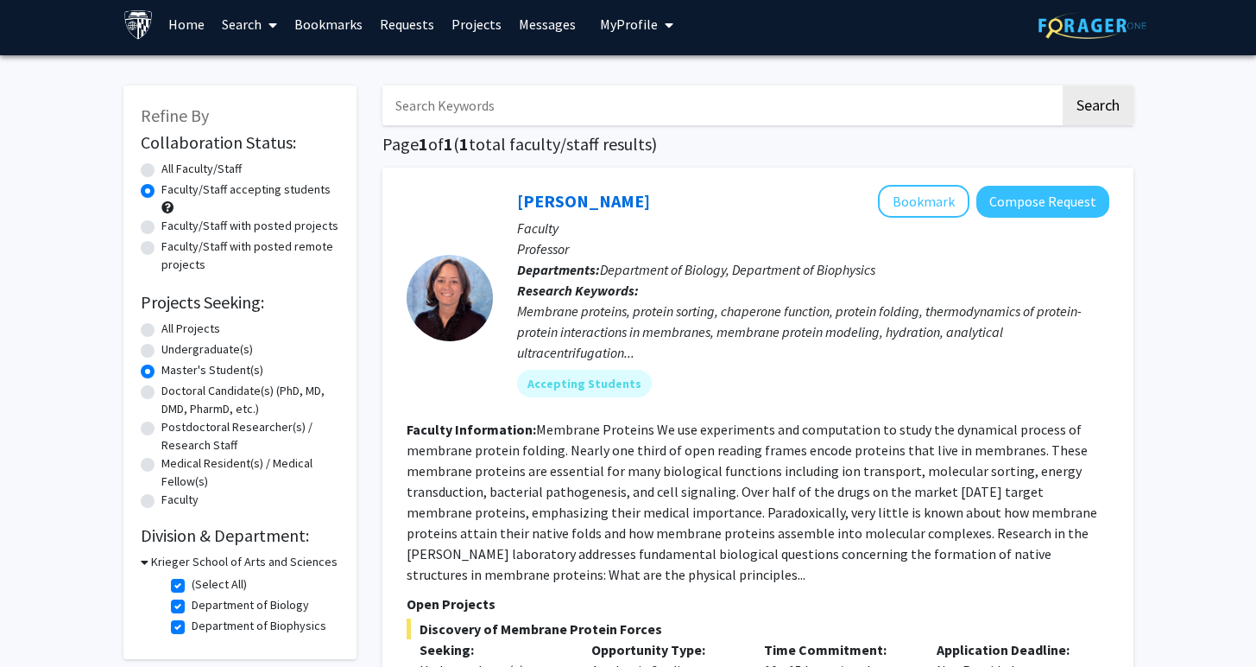
scroll to position [0, 0]
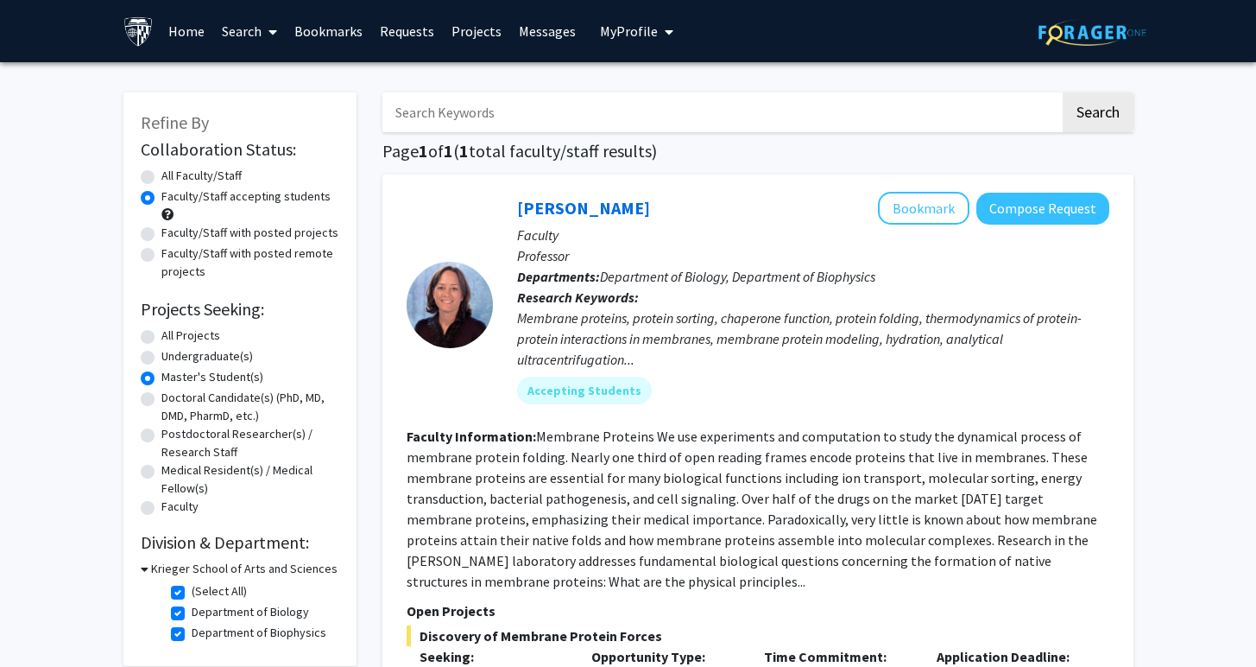
click at [455, 30] on link "Projects" at bounding box center [476, 31] width 67 height 60
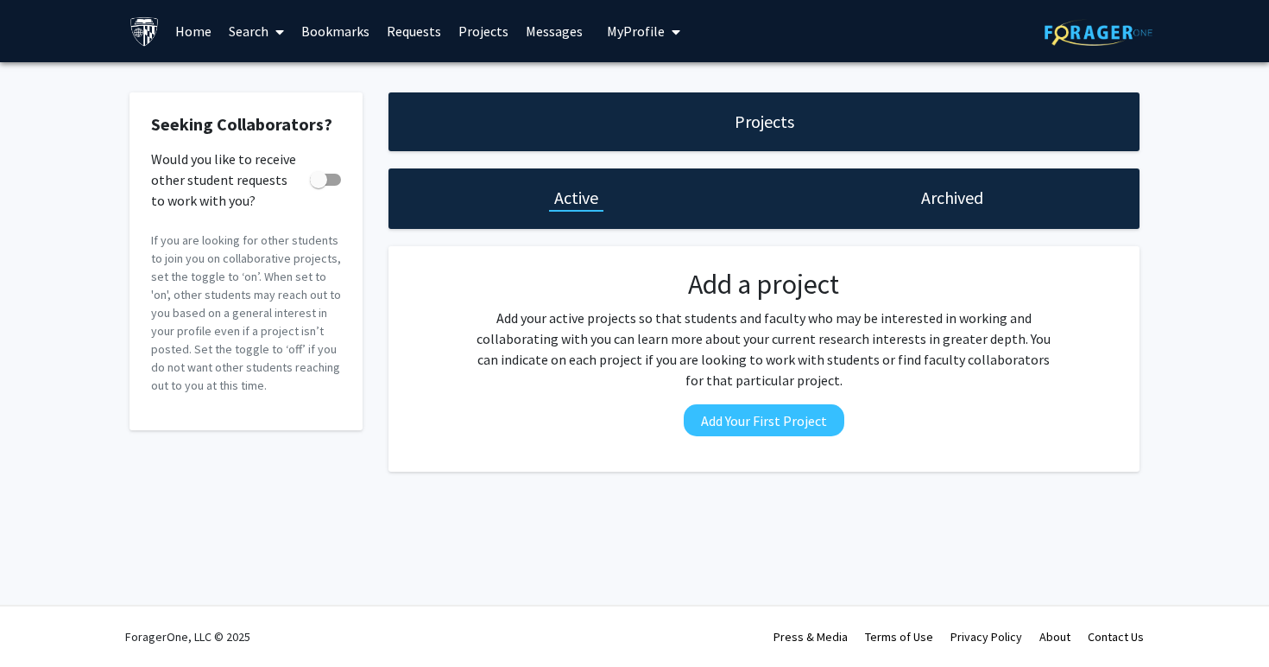
click at [252, 29] on link "Search" at bounding box center [256, 31] width 73 height 60
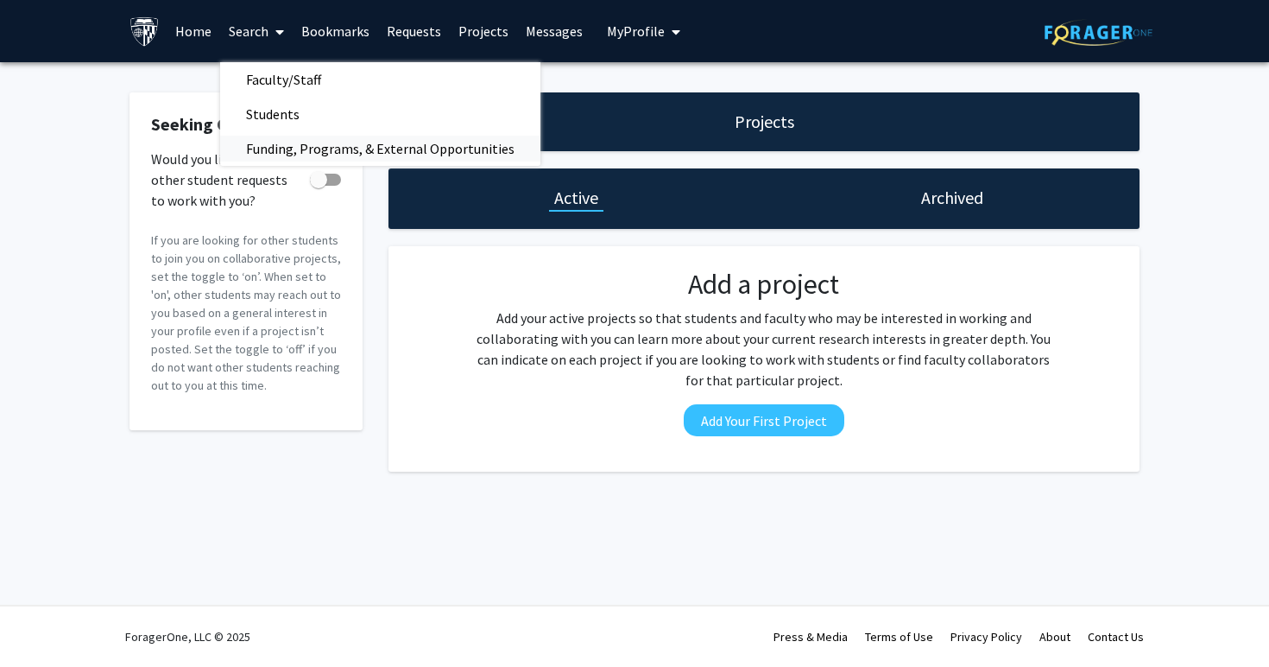
click at [285, 137] on span "Funding, Programs, & External Opportunities" at bounding box center [380, 148] width 320 height 35
